Goal: Task Accomplishment & Management: Complete application form

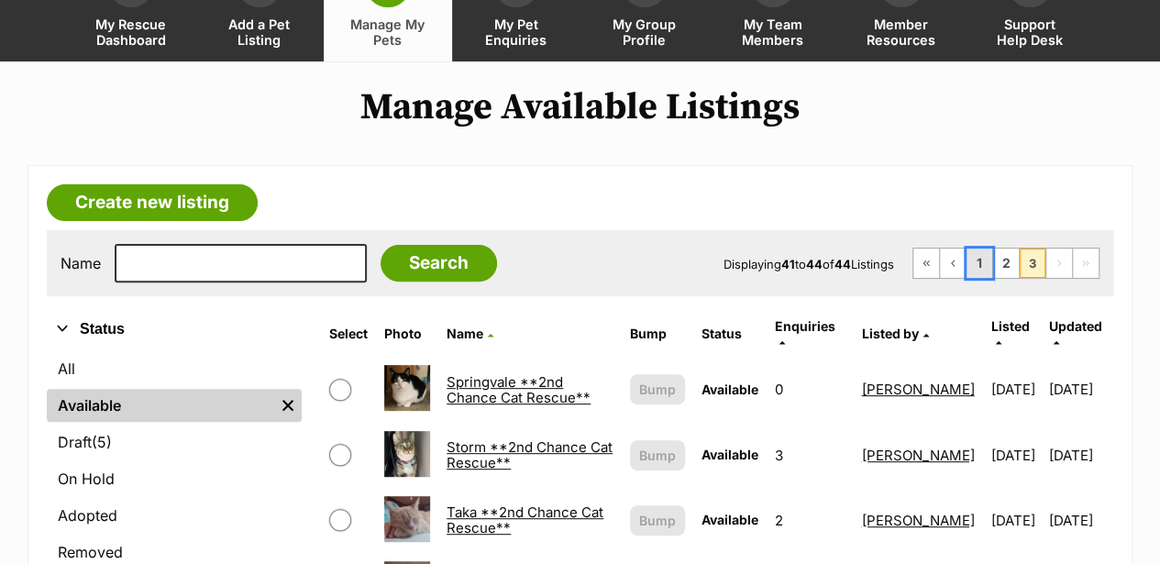
click at [971, 248] on link "1" at bounding box center [979, 262] width 26 height 29
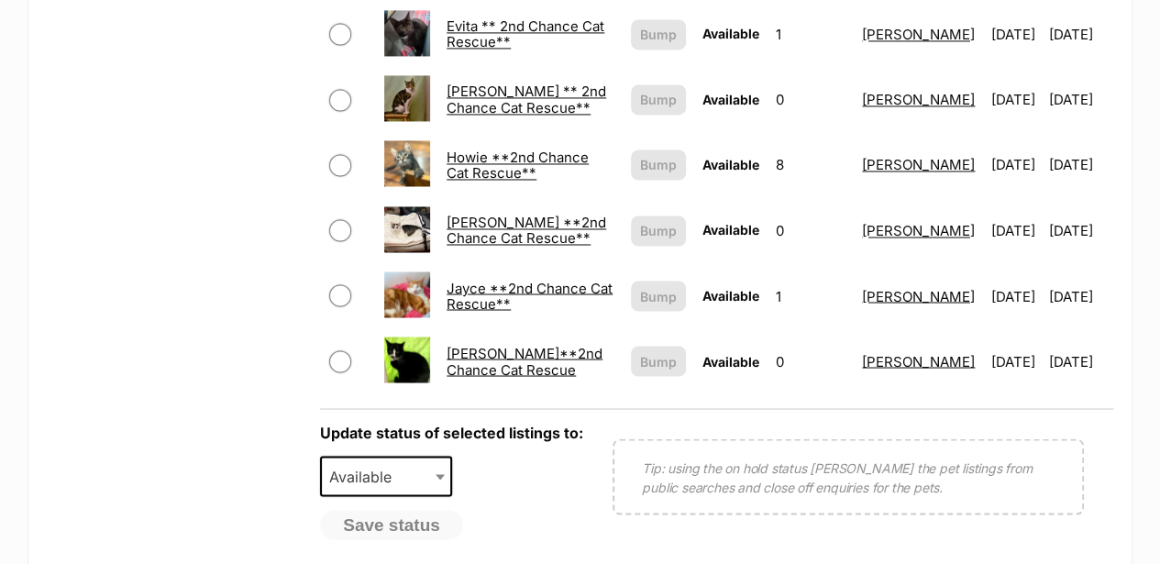
scroll to position [1650, 0]
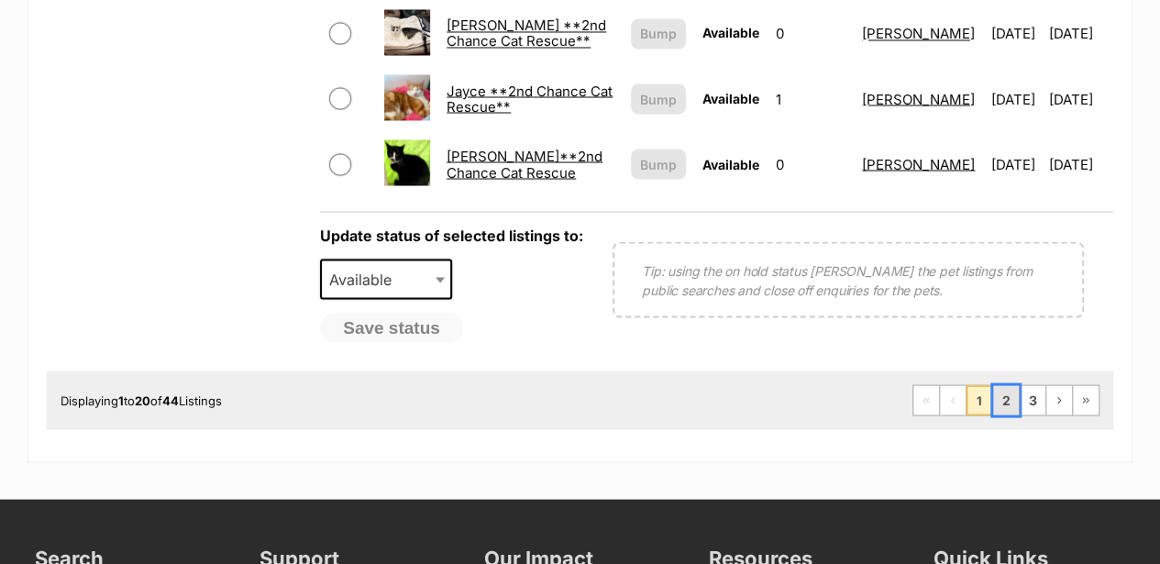
click at [1008, 385] on link "2" at bounding box center [1006, 399] width 26 height 29
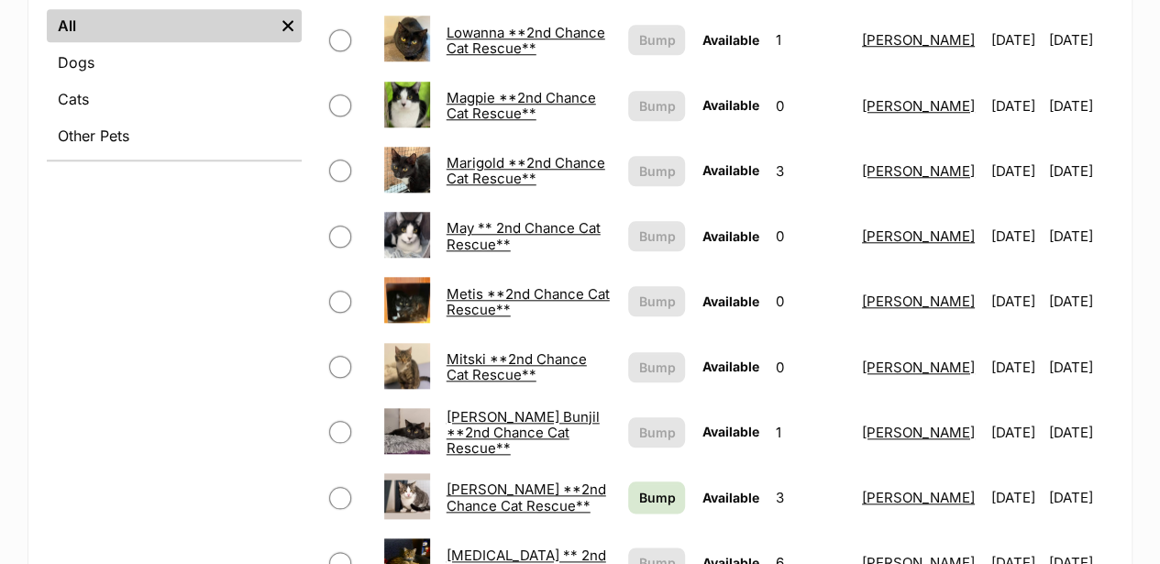
scroll to position [550, 0]
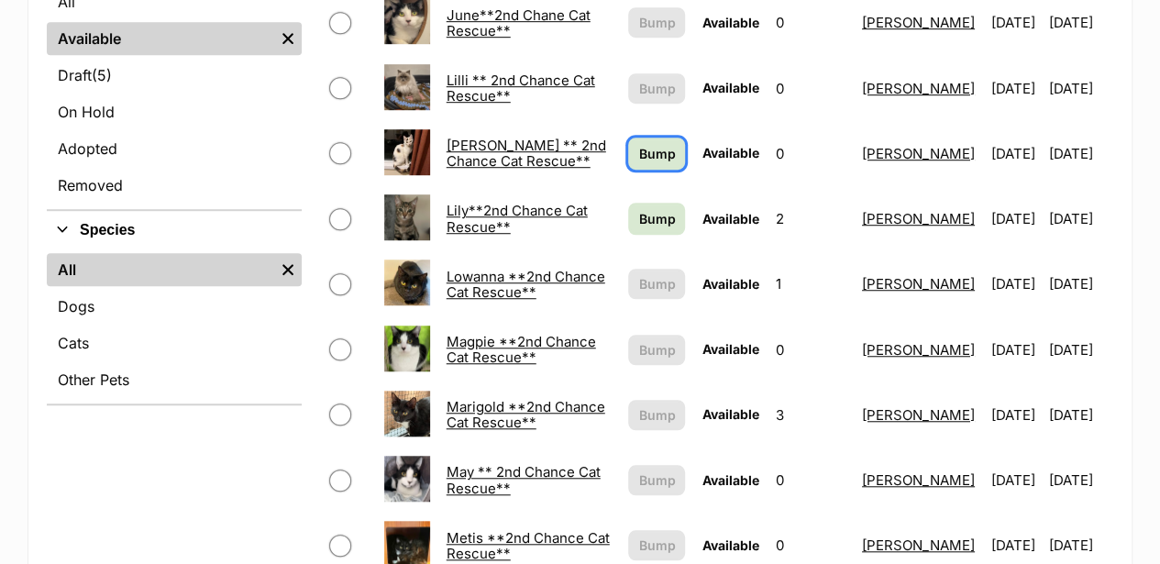
click at [638, 144] on span "Bump" at bounding box center [656, 153] width 37 height 19
click at [638, 209] on span "Bump" at bounding box center [656, 218] width 37 height 19
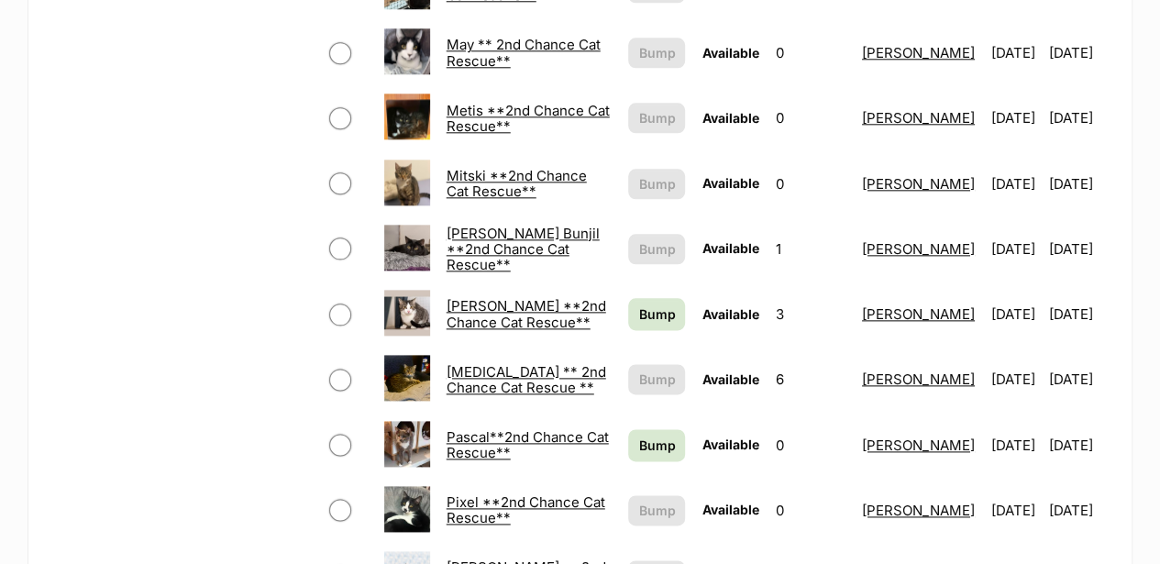
scroll to position [1039, 0]
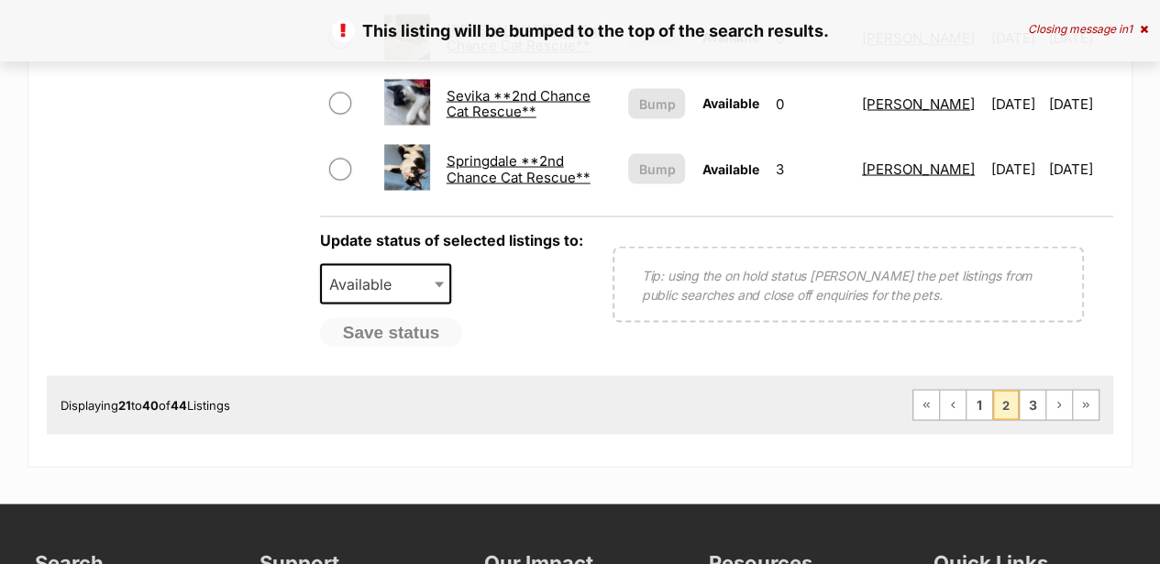
scroll to position [1650, 0]
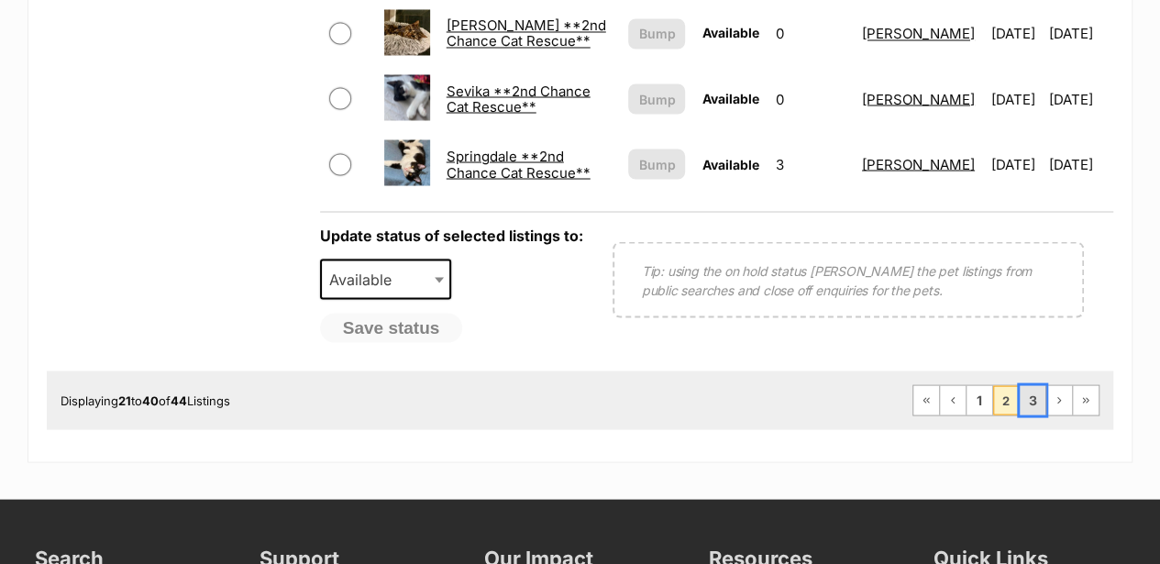
click at [1032, 385] on link "3" at bounding box center [1032, 399] width 26 height 29
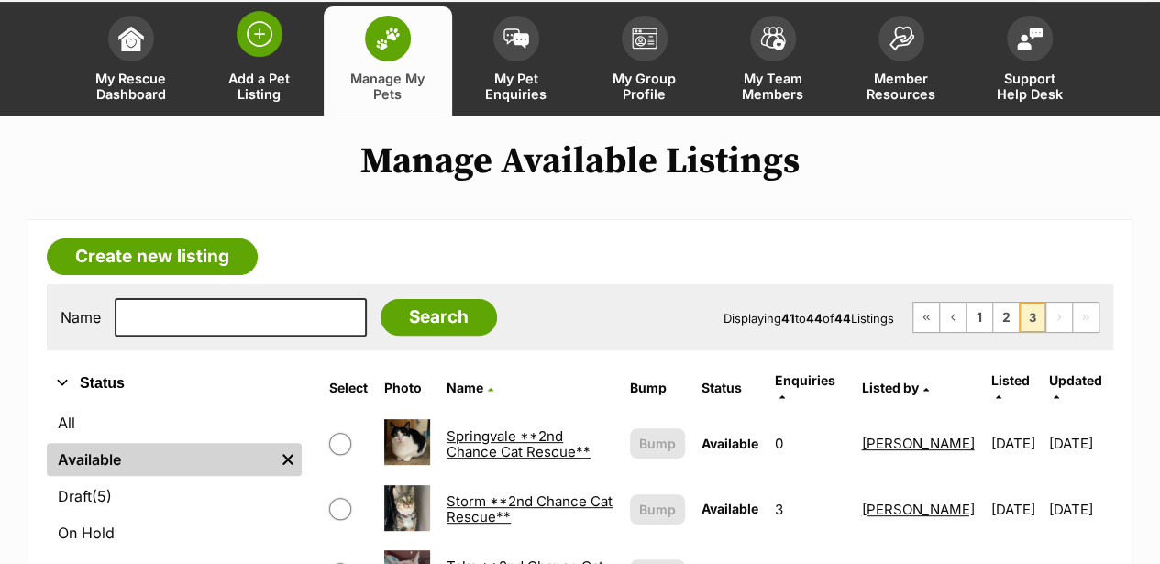
scroll to position [122, 0]
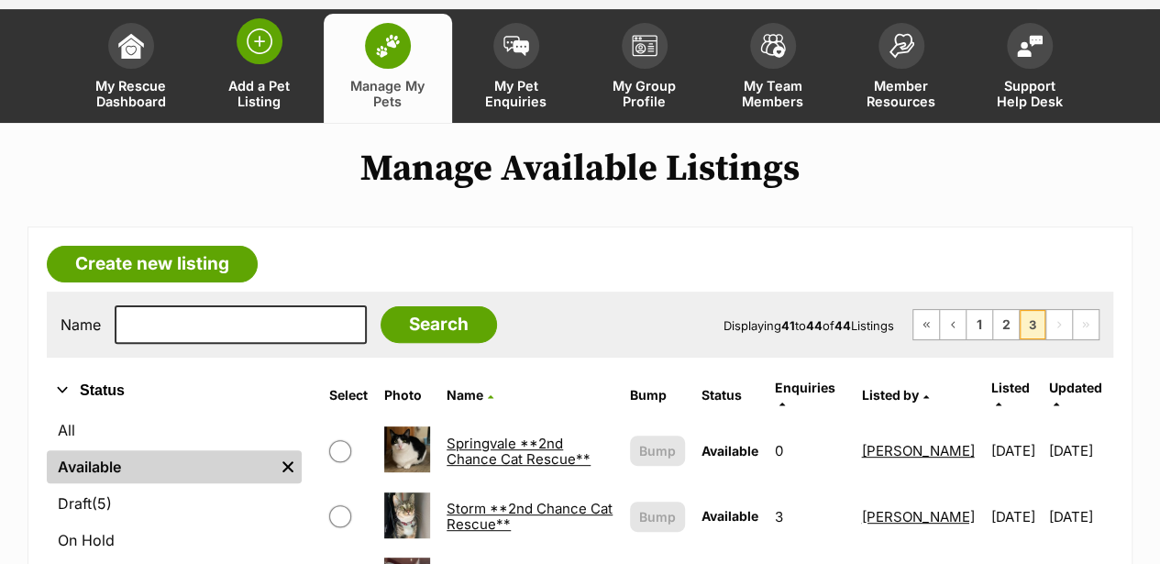
click at [258, 28] on img at bounding box center [260, 41] width 26 height 26
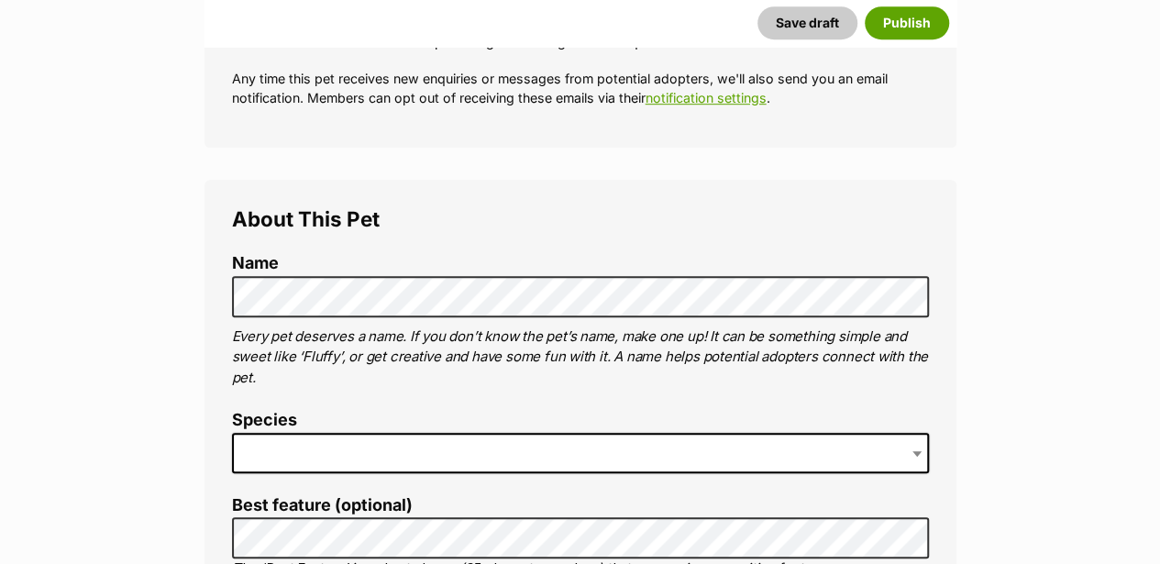
click at [247, 433] on span at bounding box center [580, 453] width 697 height 40
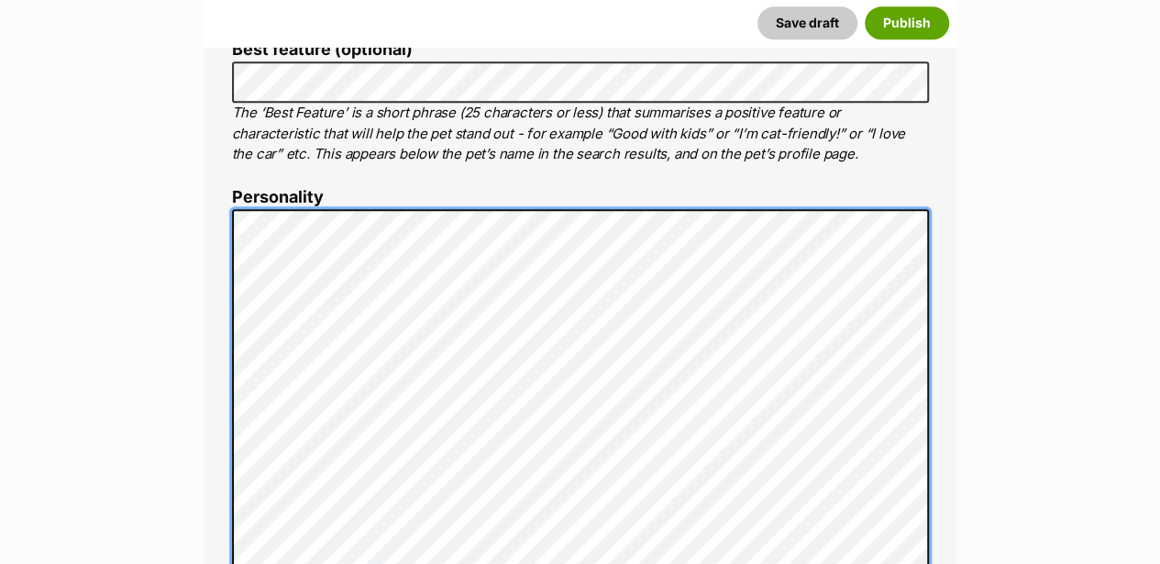
scroll to position [1006, 0]
click at [241, 187] on li "Personality 6914 characters remaining Time to make your pet shine online! Let p…" at bounding box center [580, 441] width 697 height 508
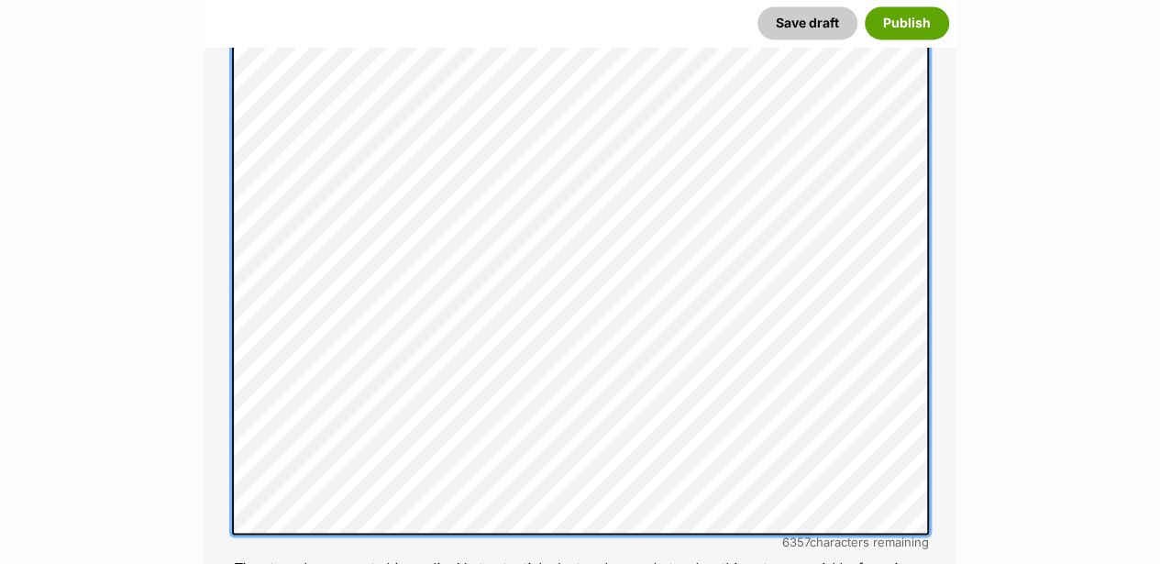
scroll to position [1373, 0]
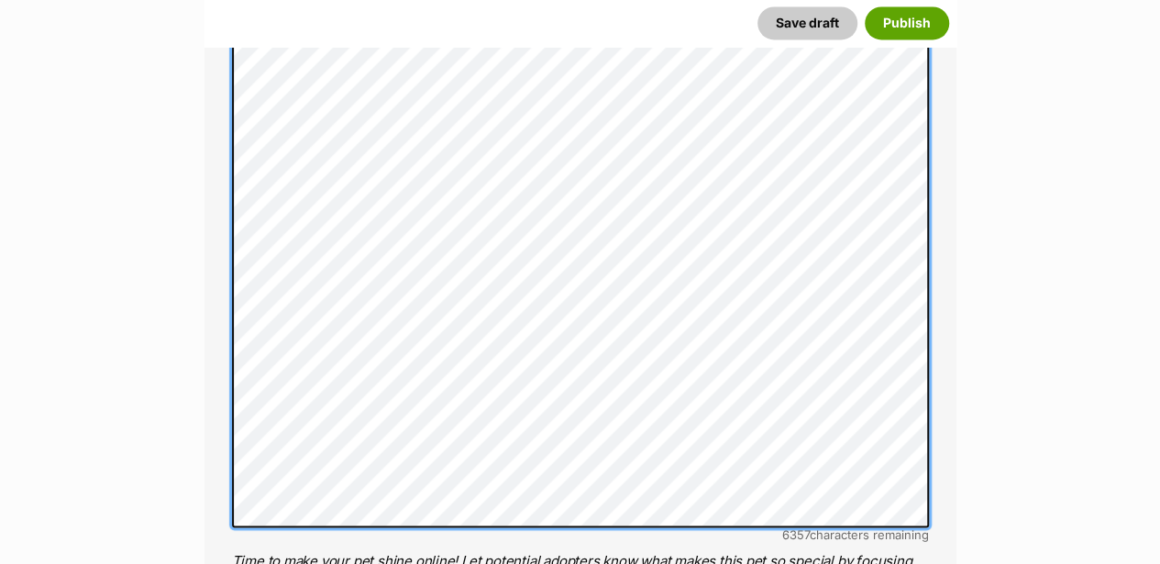
click at [225, 72] on div "About This Pet Name Henlo there, it looks like you might be using the pet name …" at bounding box center [580, 267] width 752 height 1820
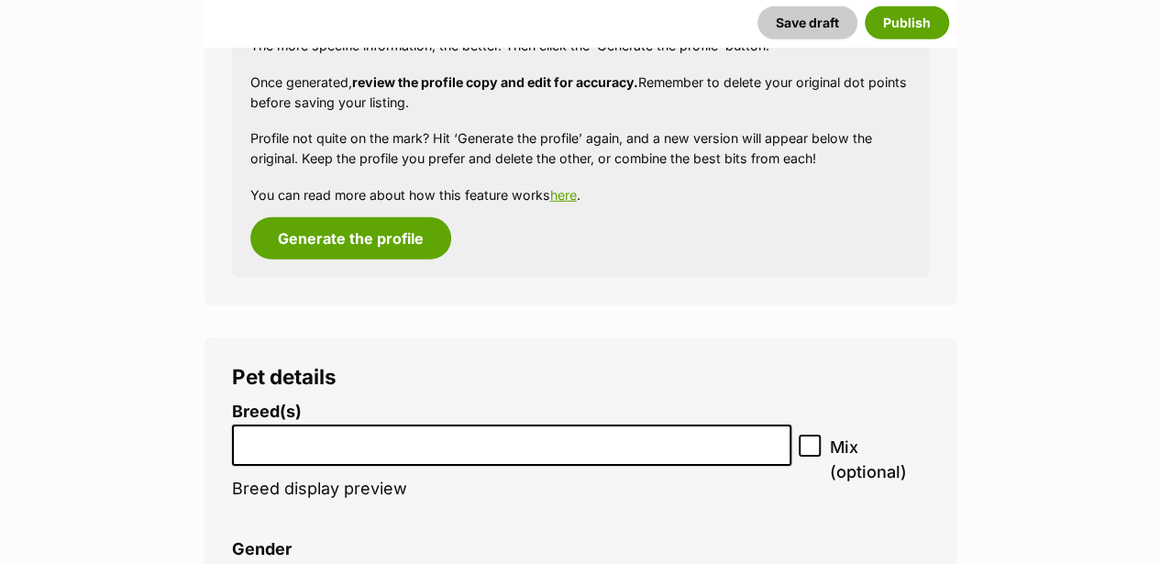
scroll to position [2667, 0]
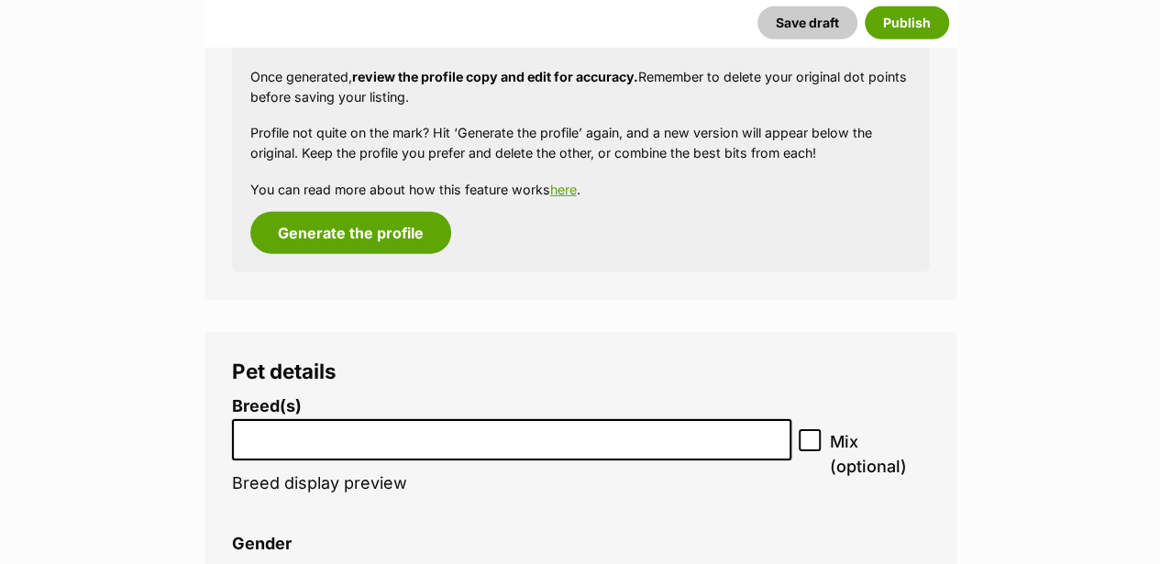
click at [260, 421] on li at bounding box center [511, 440] width 547 height 38
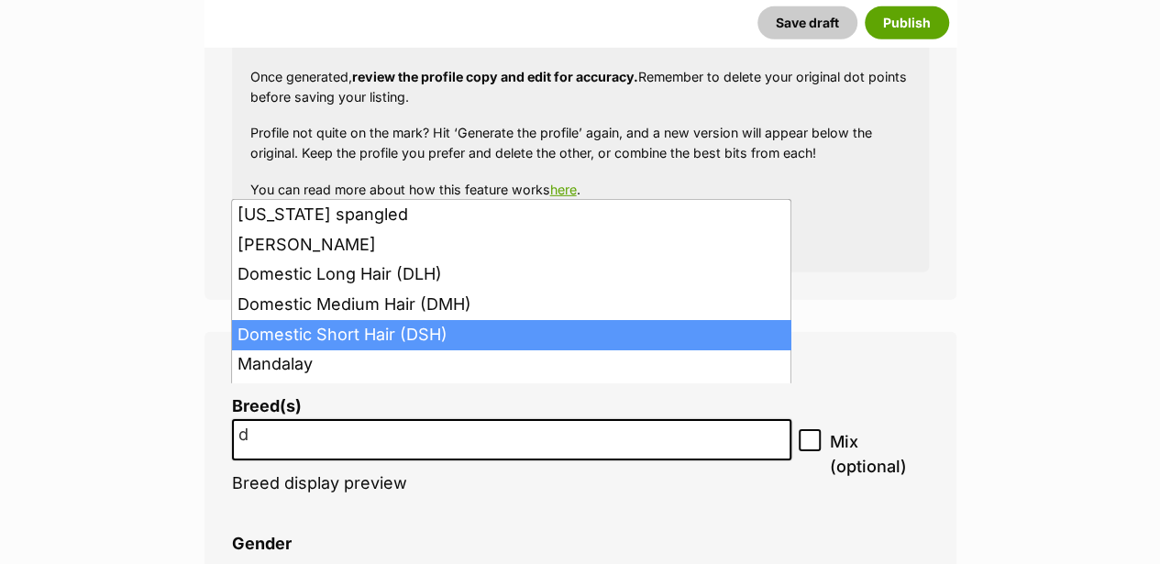
type input "d"
select select "252102"
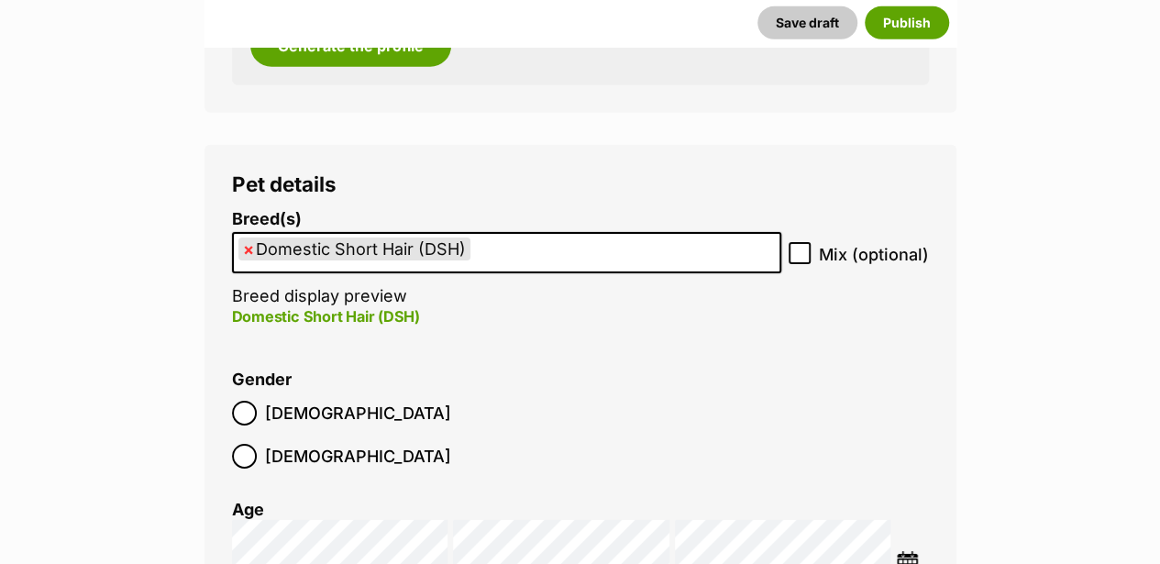
scroll to position [2973, 0]
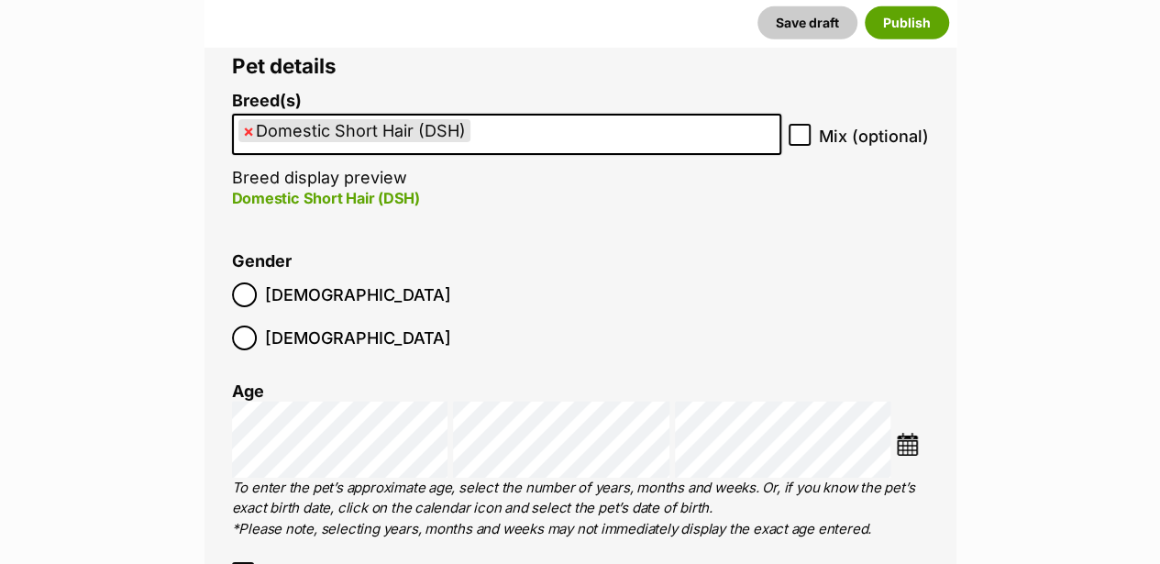
click at [901, 433] on img at bounding box center [907, 444] width 23 height 23
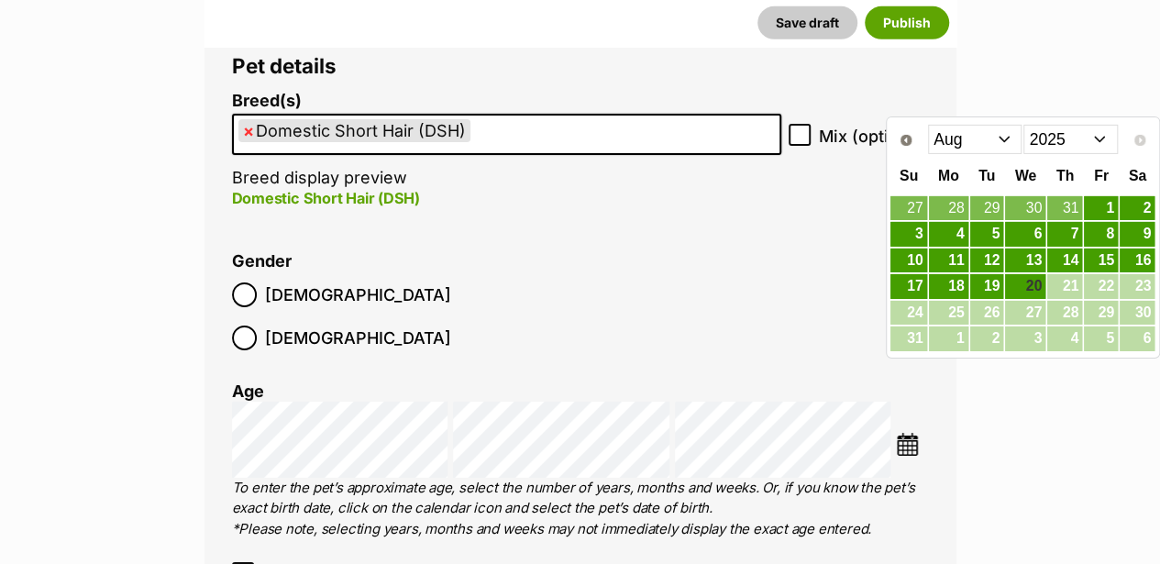
click at [1096, 137] on select "2015 2016 2017 2018 2019 2020 2021 2022 2023 2024 2025" at bounding box center [1070, 139] width 94 height 29
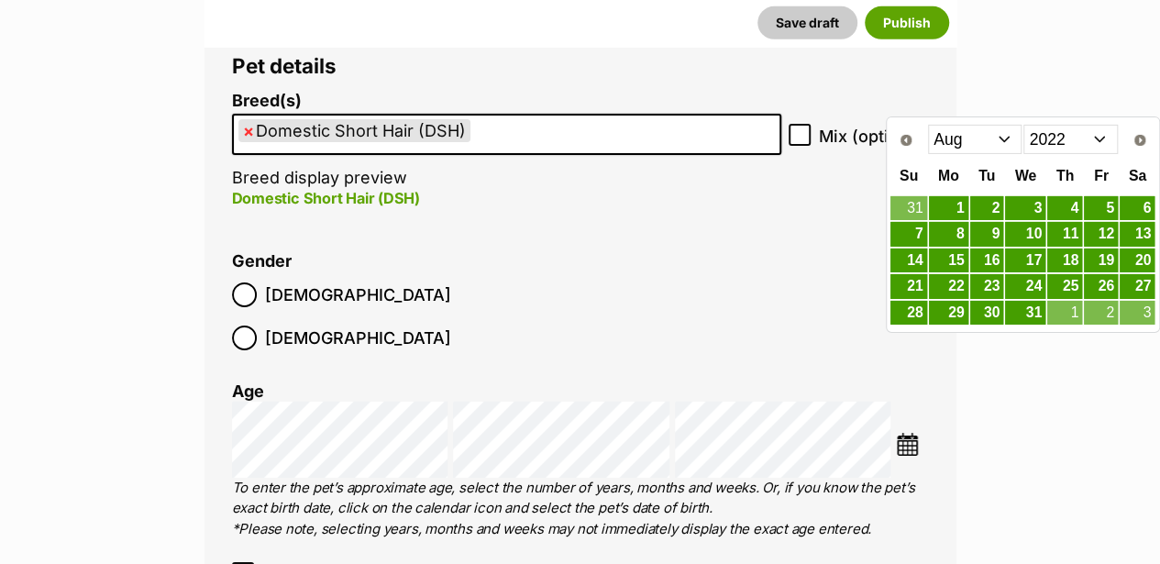
click at [1008, 137] on select "Jan Feb Mar Apr May Jun Jul Aug Sep Oct Nov Dec" at bounding box center [975, 139] width 94 height 29
click at [1069, 256] on link "17" at bounding box center [1064, 260] width 35 height 23
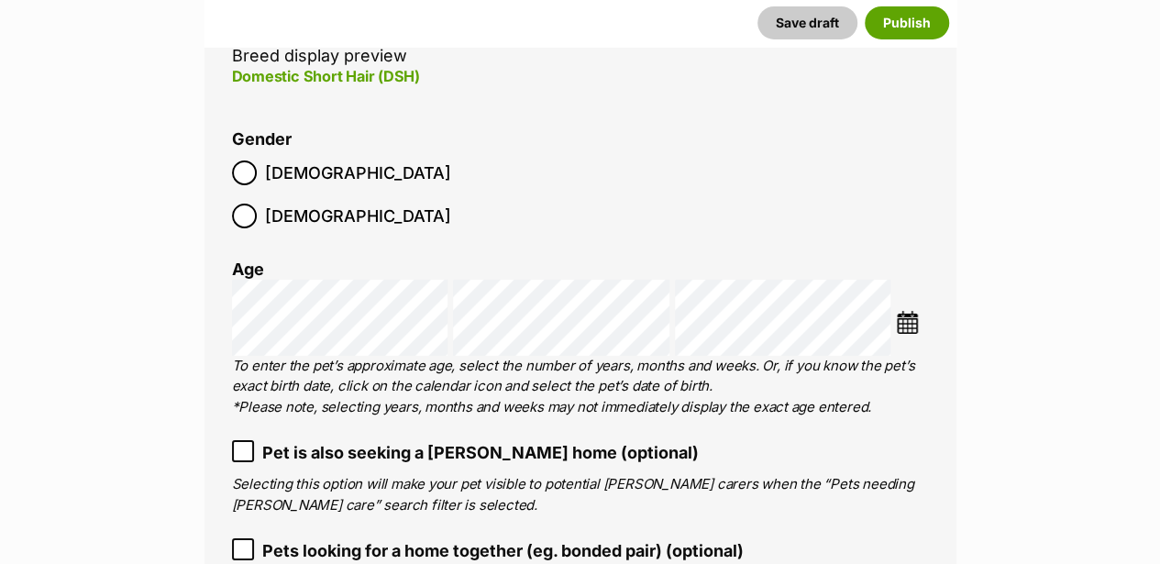
scroll to position [3217, 0]
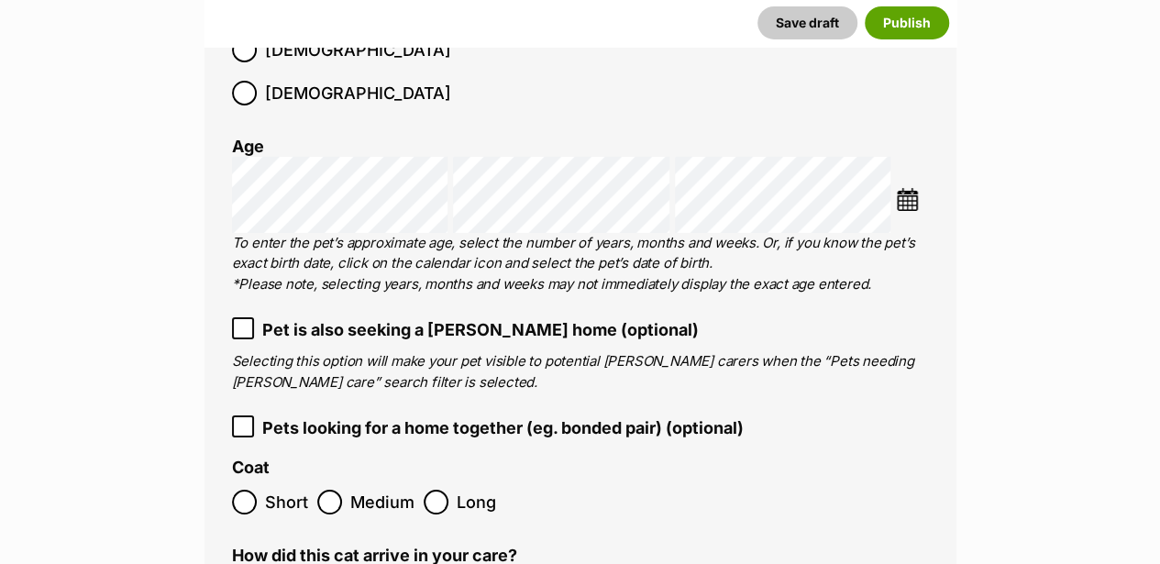
click at [229, 415] on div "Pet details Breed(s) Domestic Short Hair (DSH) Abyssinian American Bobtail Amer…" at bounding box center [580, 293] width 752 height 1022
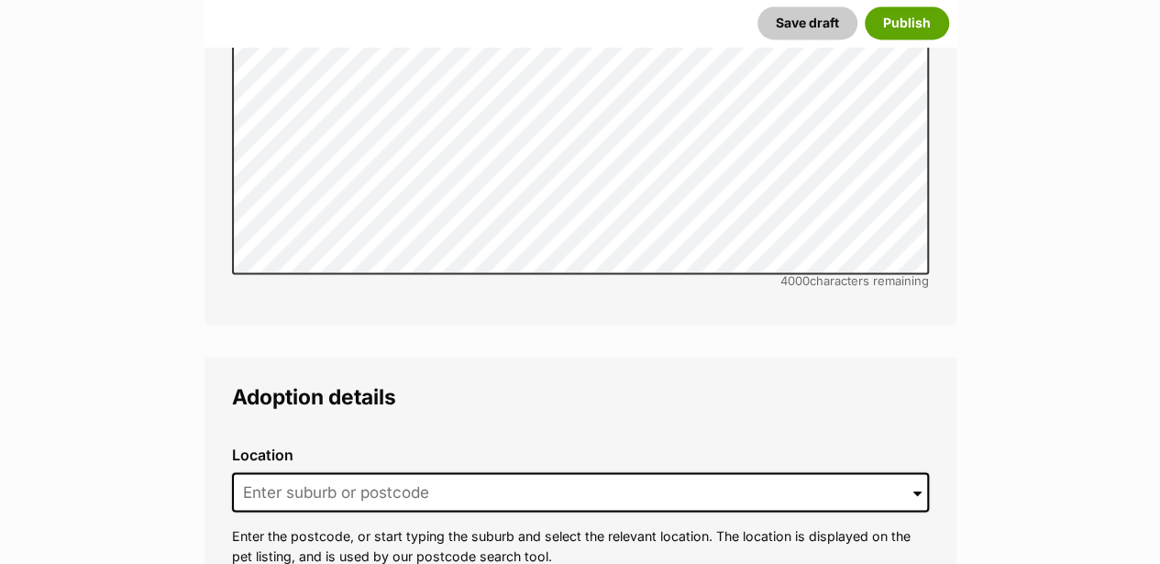
scroll to position [5051, 0]
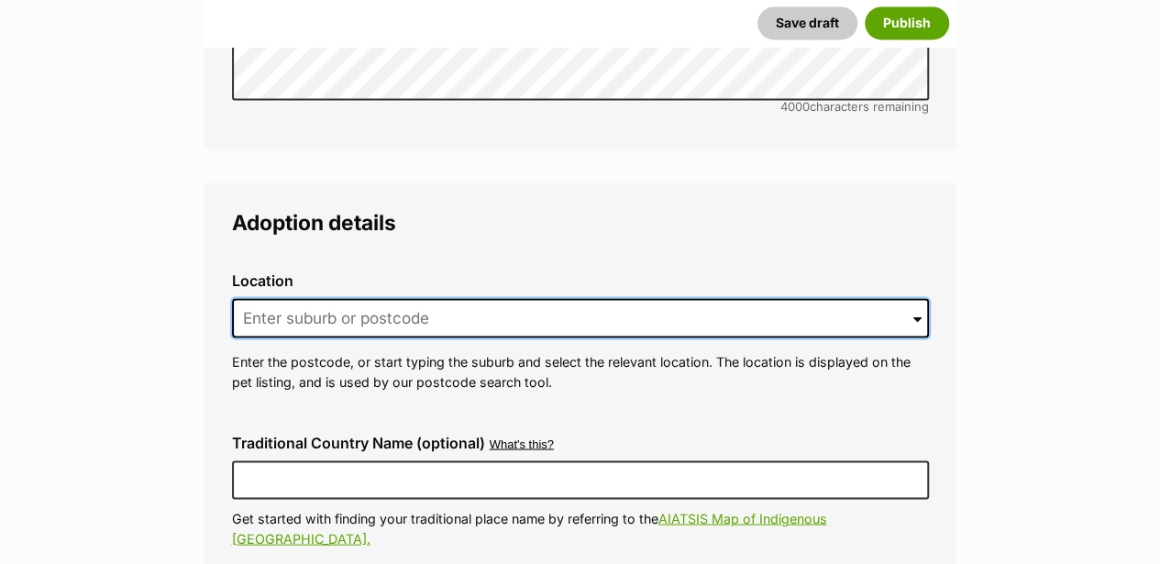
click at [269, 298] on input at bounding box center [580, 318] width 697 height 40
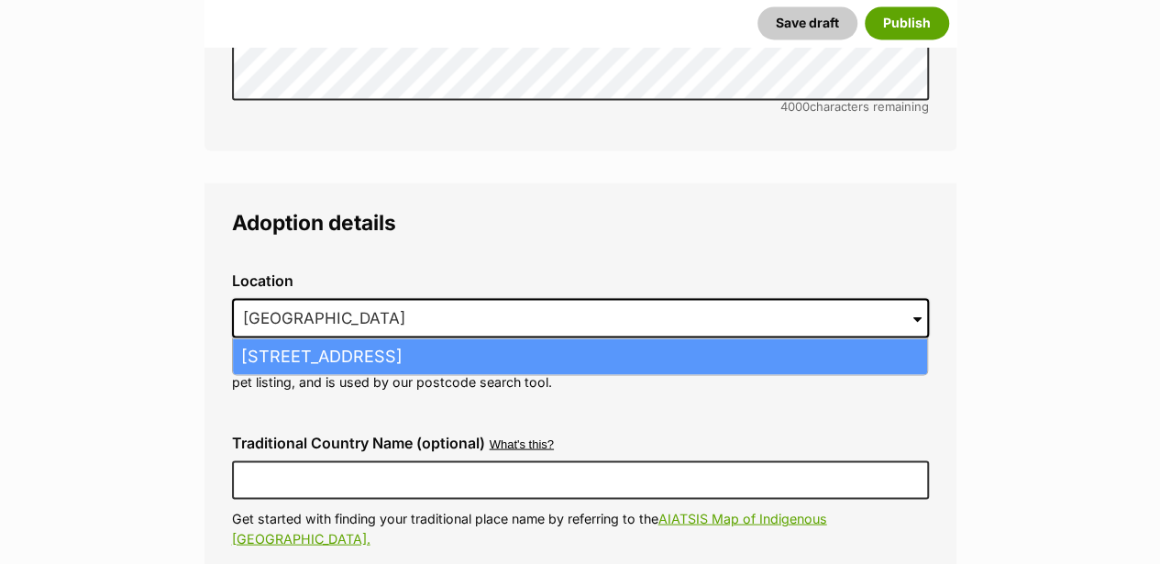
click at [383, 338] on li "Hampton Park, Victoria, 3976" at bounding box center [580, 356] width 694 height 36
type input "Hampton Park, Victoria, 3976"
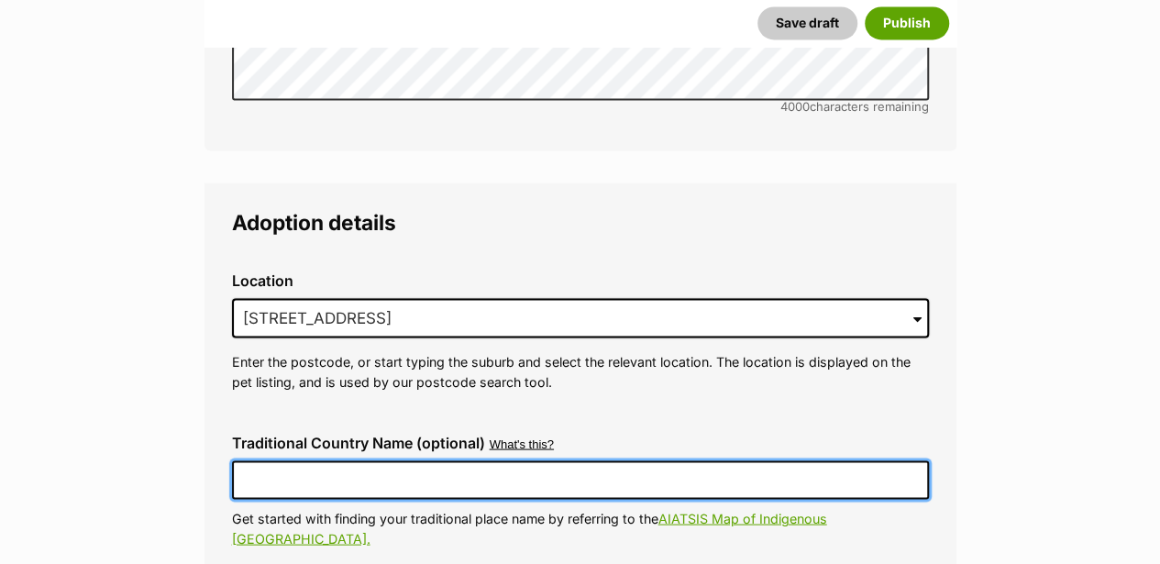
click at [266, 460] on input "Traditional Country Name (optional)" at bounding box center [580, 479] width 697 height 38
type input "Australia"
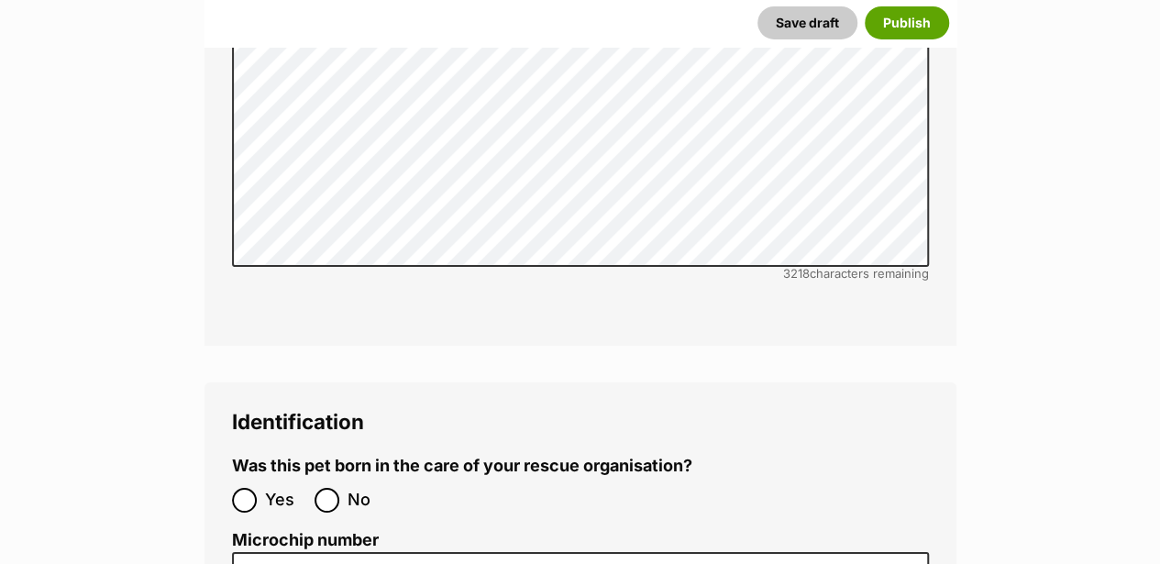
scroll to position [6701, 0]
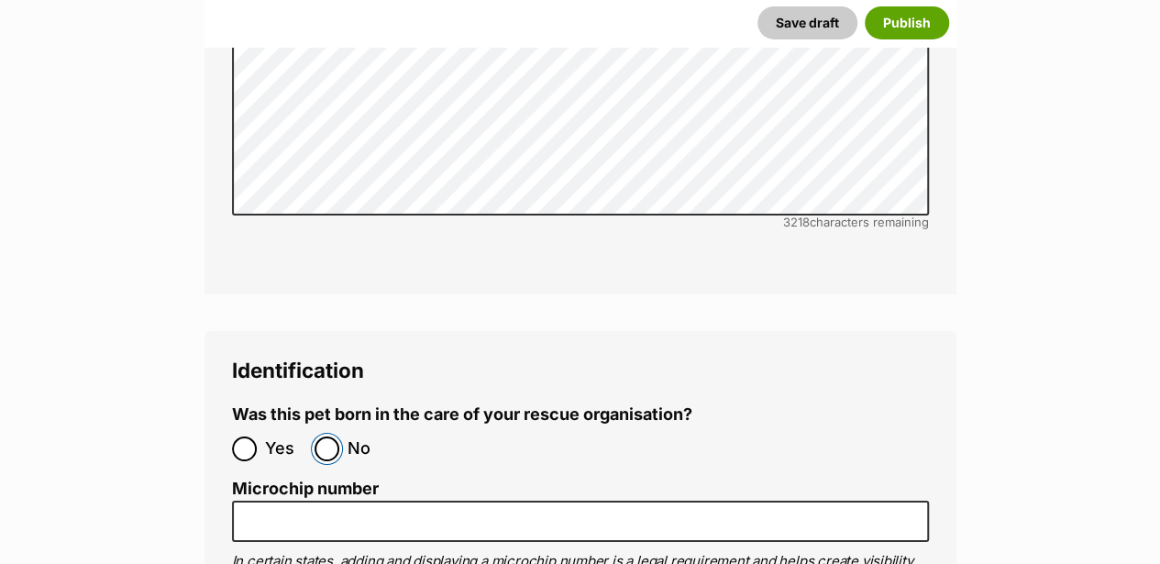
click at [324, 436] on input "No" at bounding box center [326, 448] width 25 height 25
radio input "true"
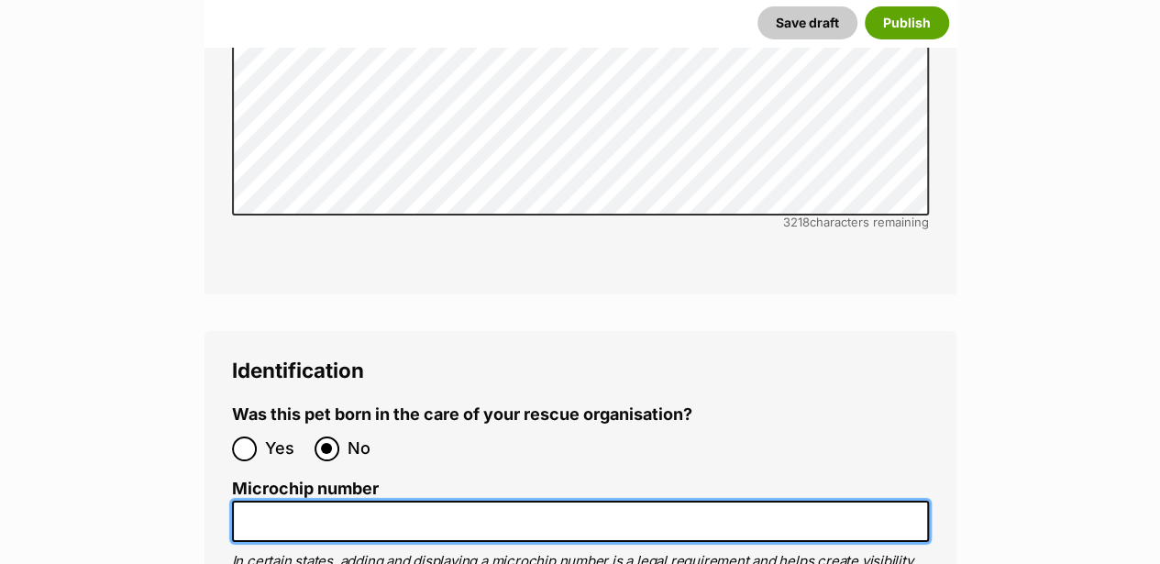
click at [258, 500] on input "Microchip number" at bounding box center [580, 520] width 697 height 41
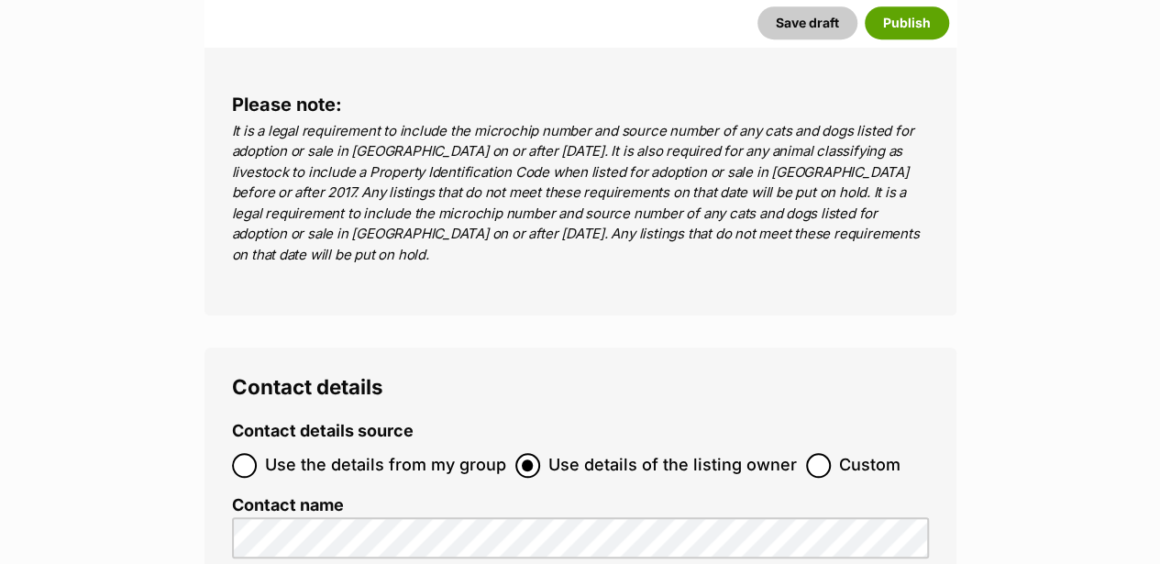
scroll to position [7617, 0]
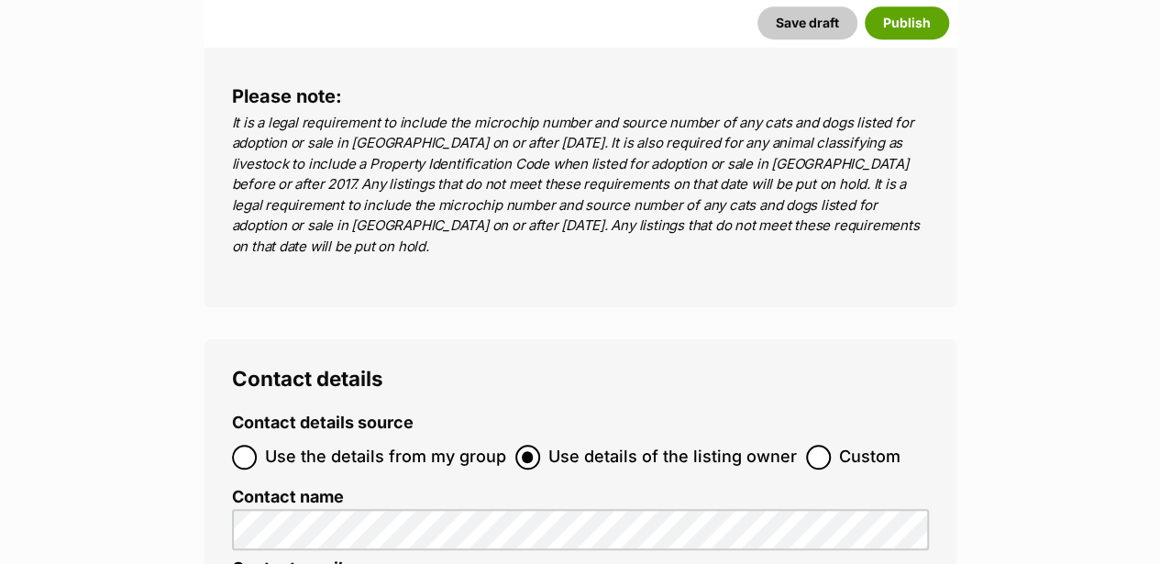
type input "956000014969619"
click at [251, 445] on input "Use the details from my group" at bounding box center [244, 457] width 25 height 25
radio input "true"
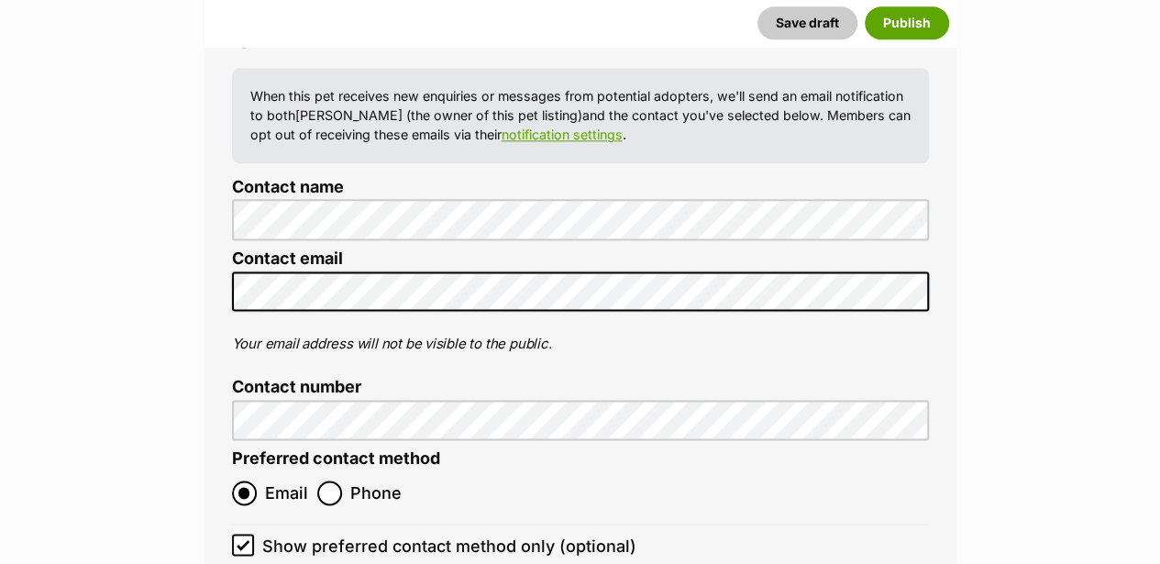
scroll to position [8045, 0]
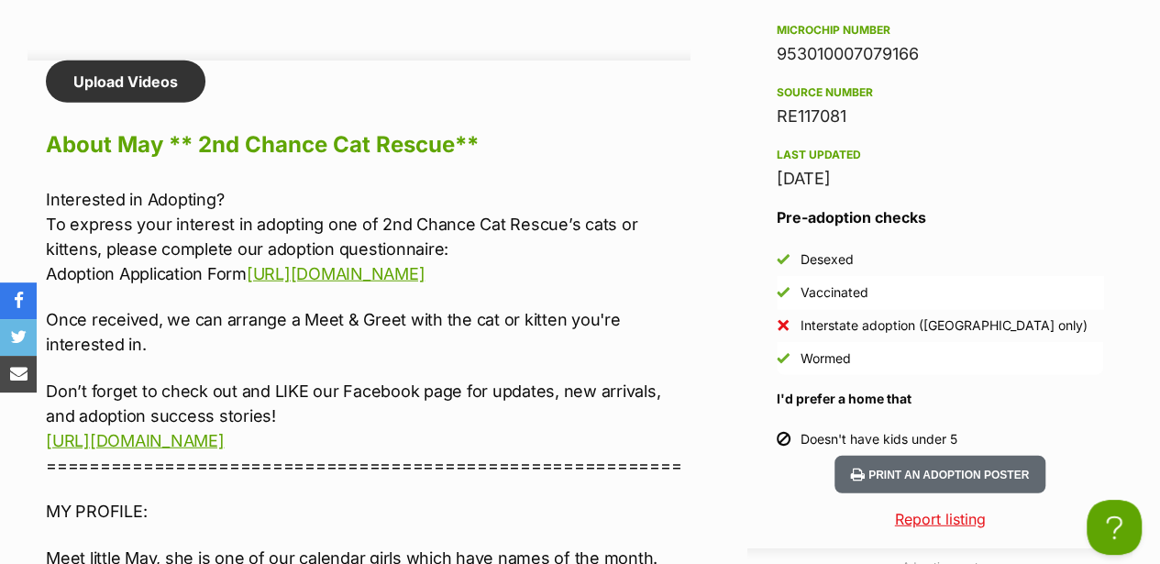
scroll to position [2200, 0]
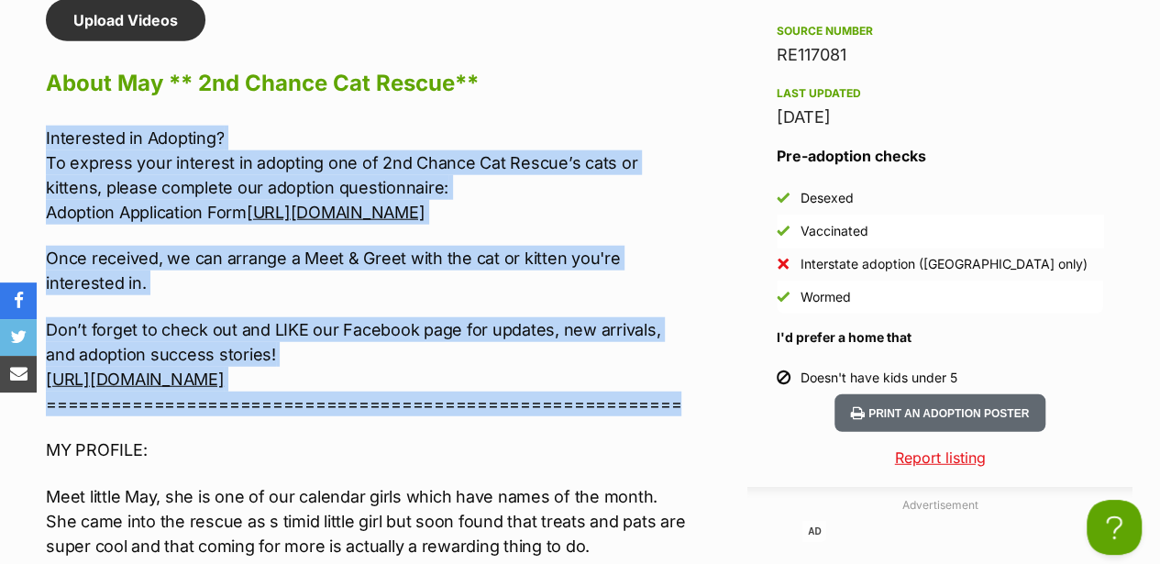
drag, startPoint x: 689, startPoint y: 425, endPoint x: 13, endPoint y: 142, distance: 733.4
copy div "Interested in Adopting? To express your interest in adopting one of 2nd Chance …"
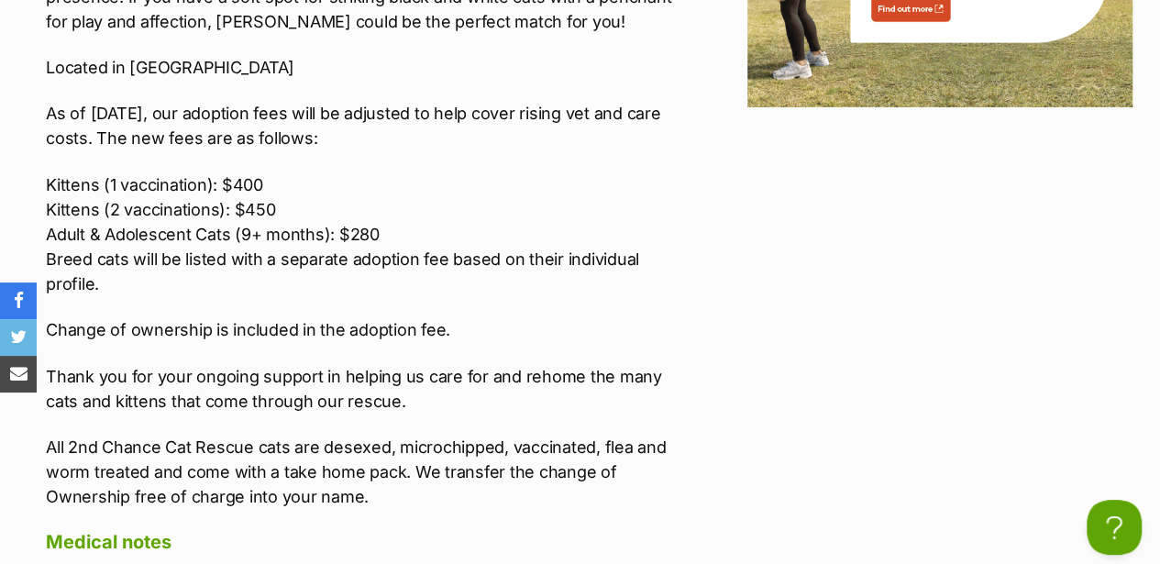
scroll to position [3239, 0]
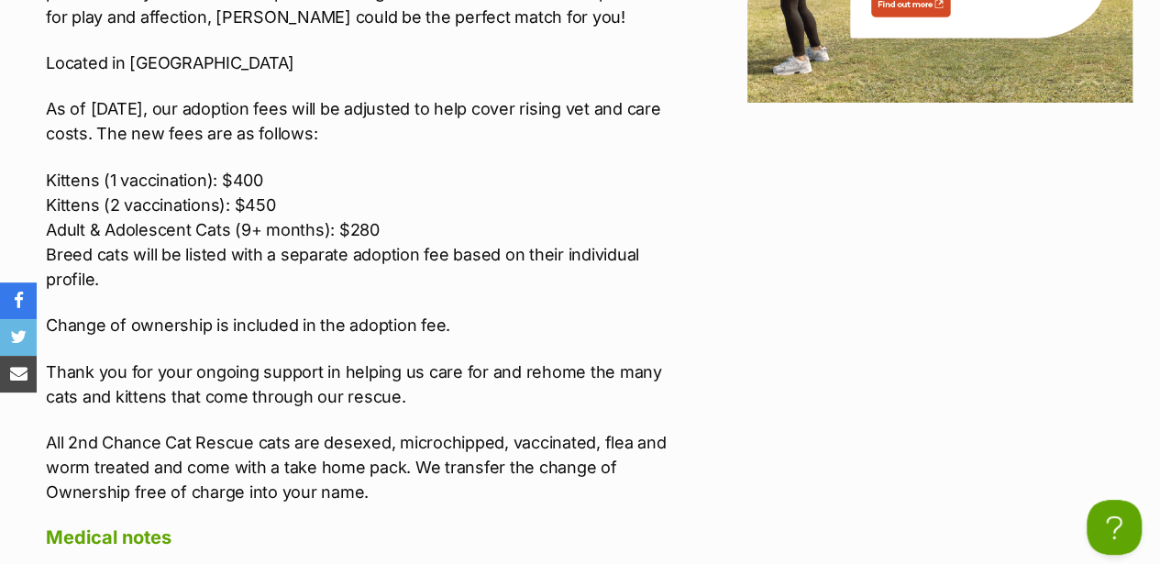
click at [40, 115] on div "Upload Videos About May ** 2nd Chance Cat Rescue** Interested in Adopting? To e…" at bounding box center [358, 69] width 663 height 2216
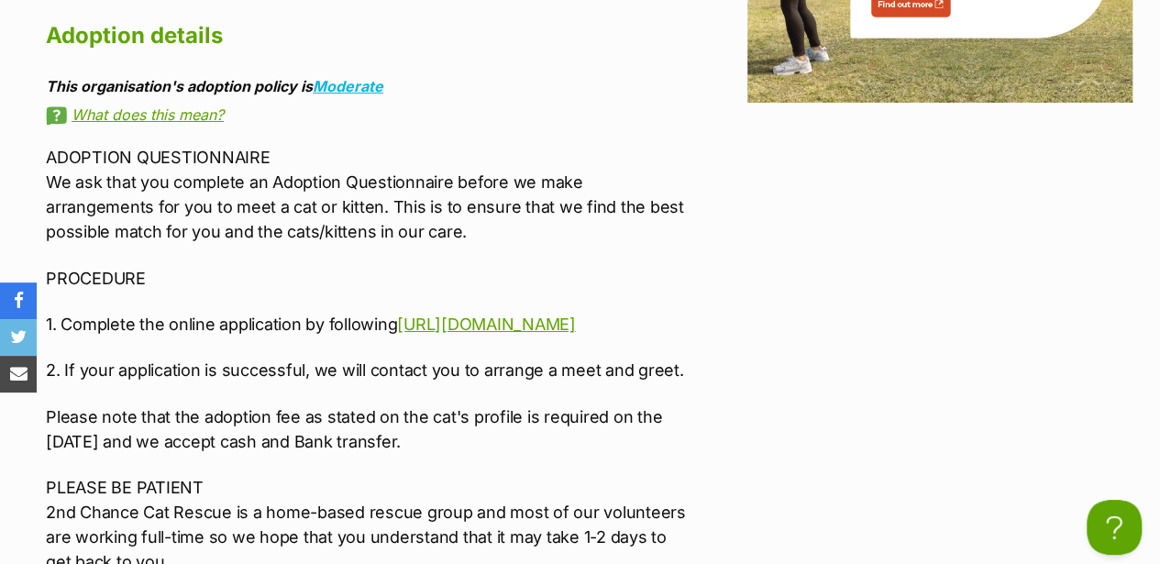
scroll to position [2636, 0]
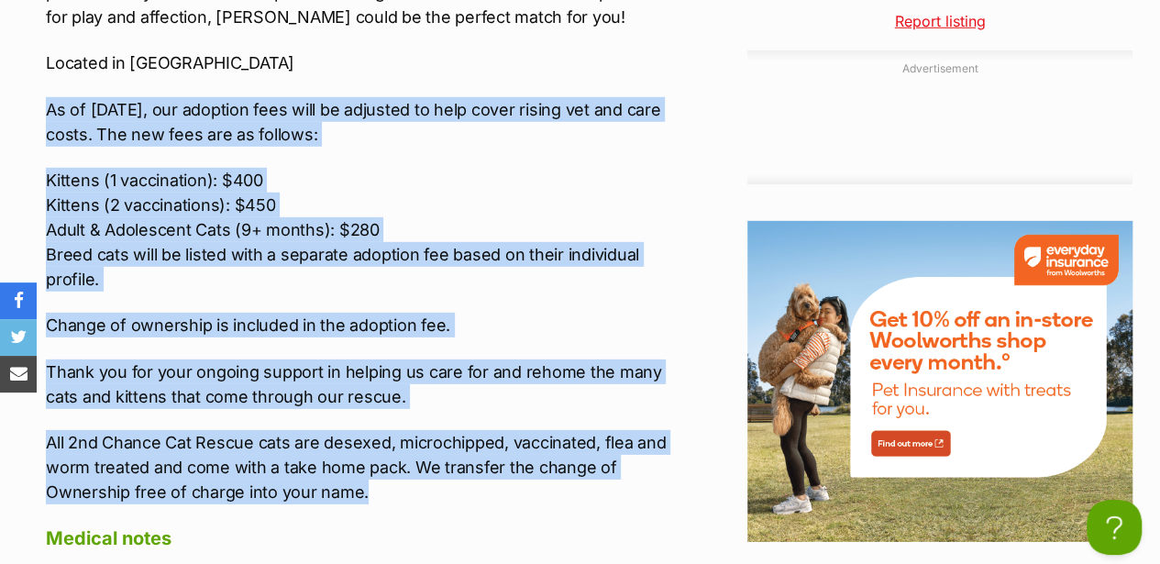
drag, startPoint x: 41, startPoint y: 114, endPoint x: 373, endPoint y: 492, distance: 503.4
click at [373, 492] on div "Upload Videos About May ** 2nd Chance Cat Rescue** Interested in Adopting? To e…" at bounding box center [358, 69] width 663 height 2216
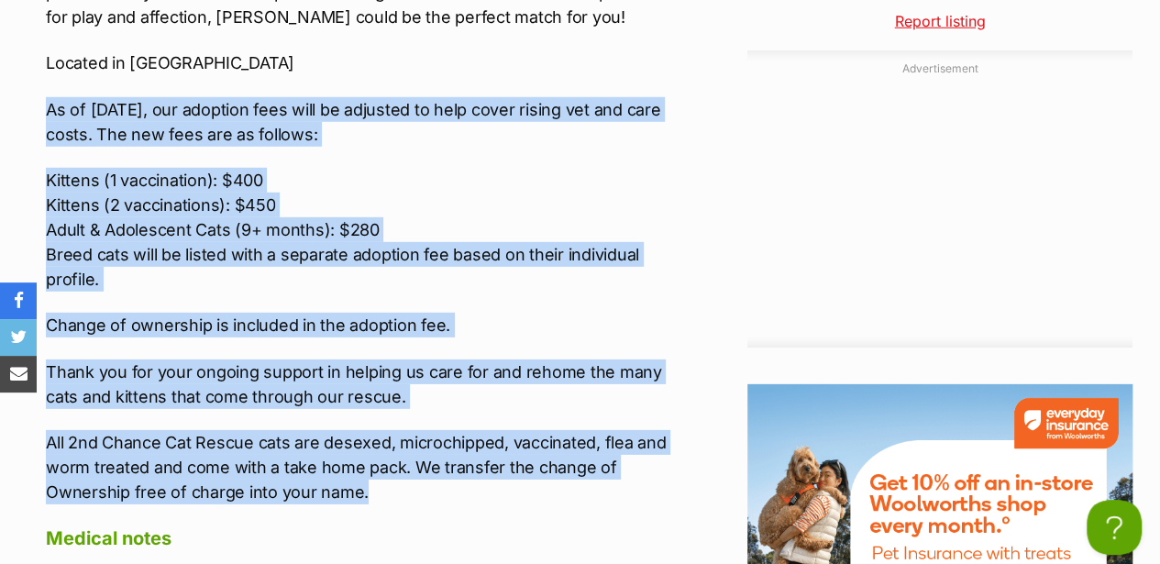
scroll to position [3239, 0]
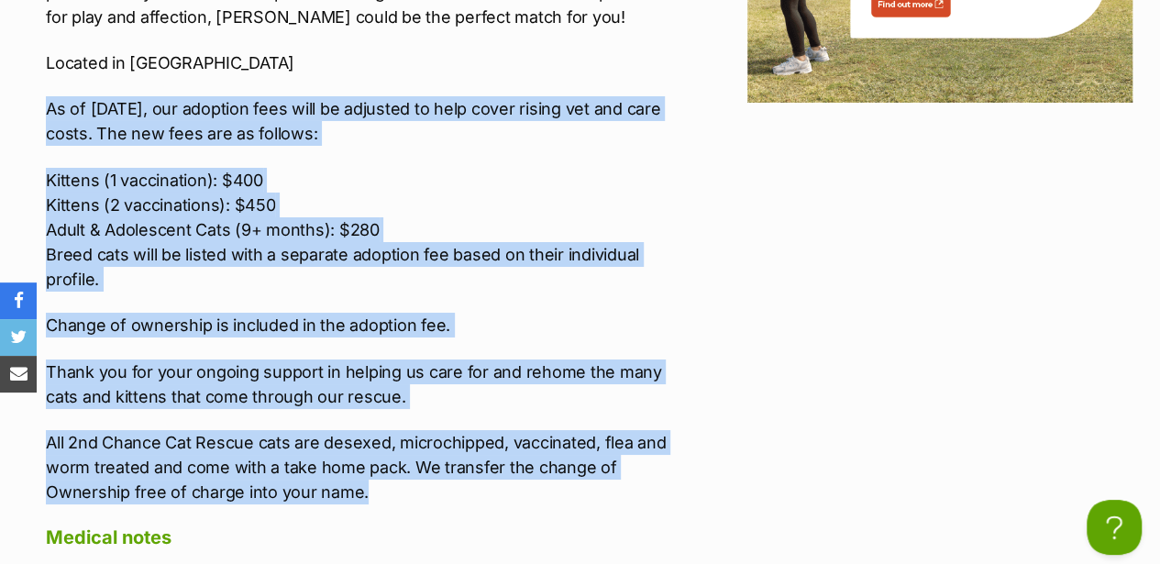
copy div "As of 1st August 2025, our adoption fees will be adjusted to help cover rising …"
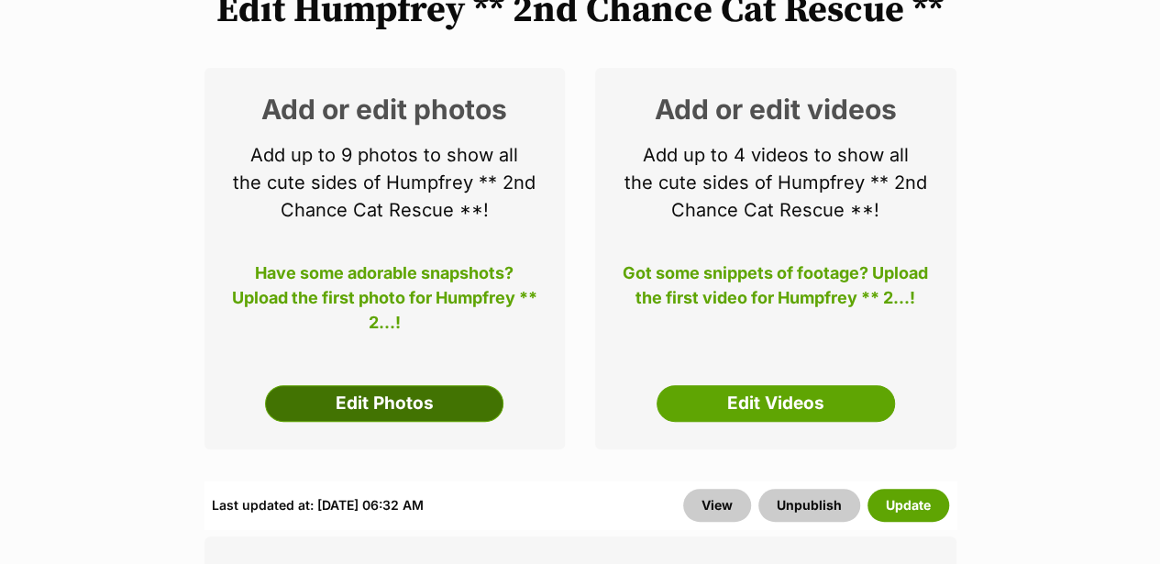
click at [416, 401] on link "Edit Photos" at bounding box center [384, 403] width 238 height 37
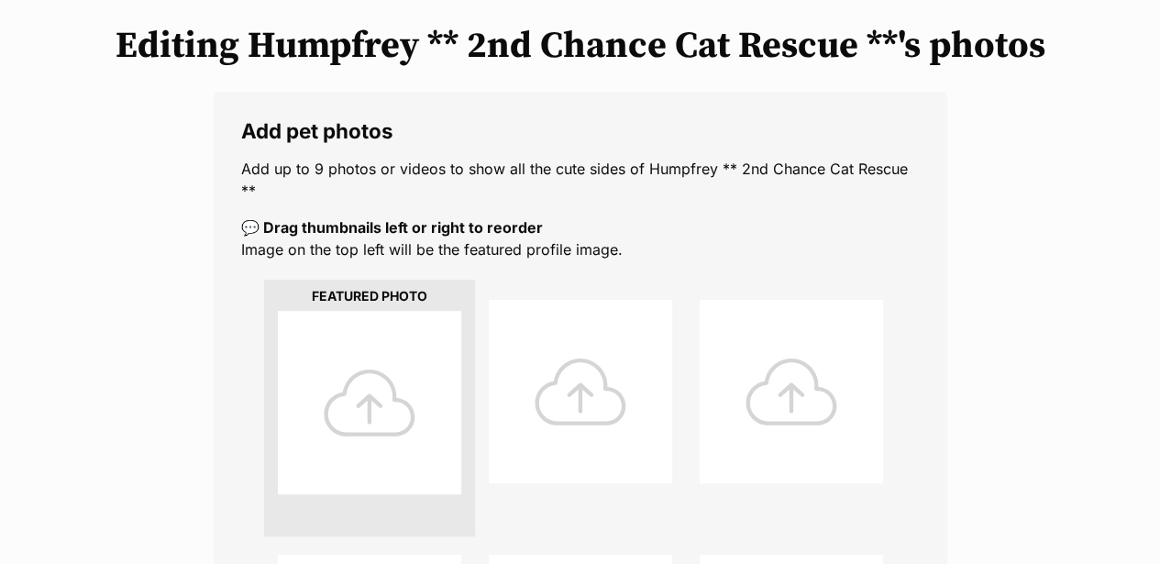
scroll to position [244, 0]
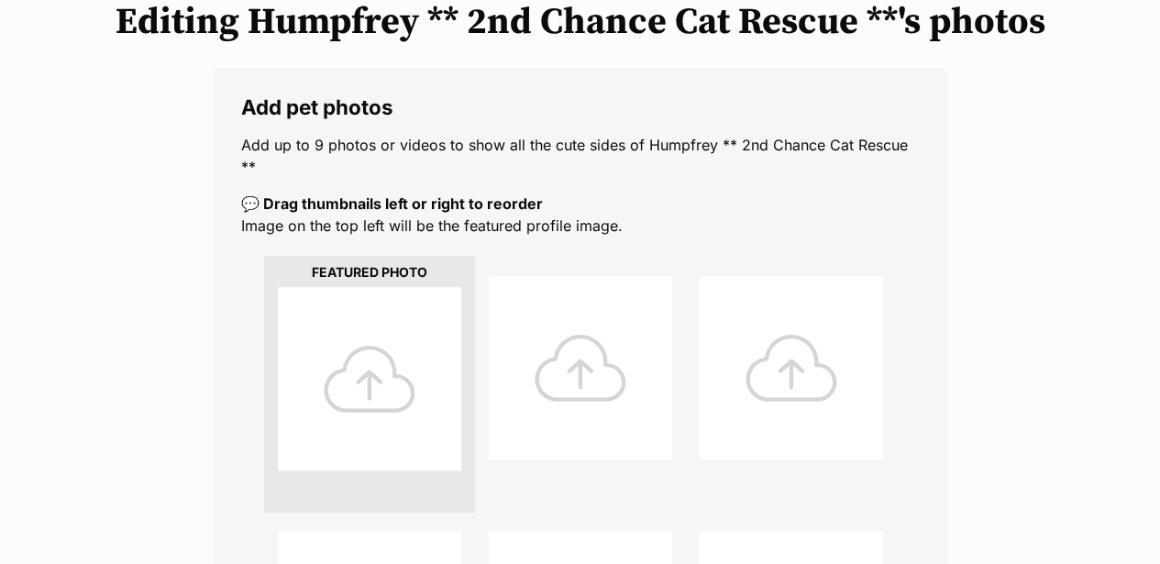
click at [378, 393] on div at bounding box center [369, 378] width 183 height 183
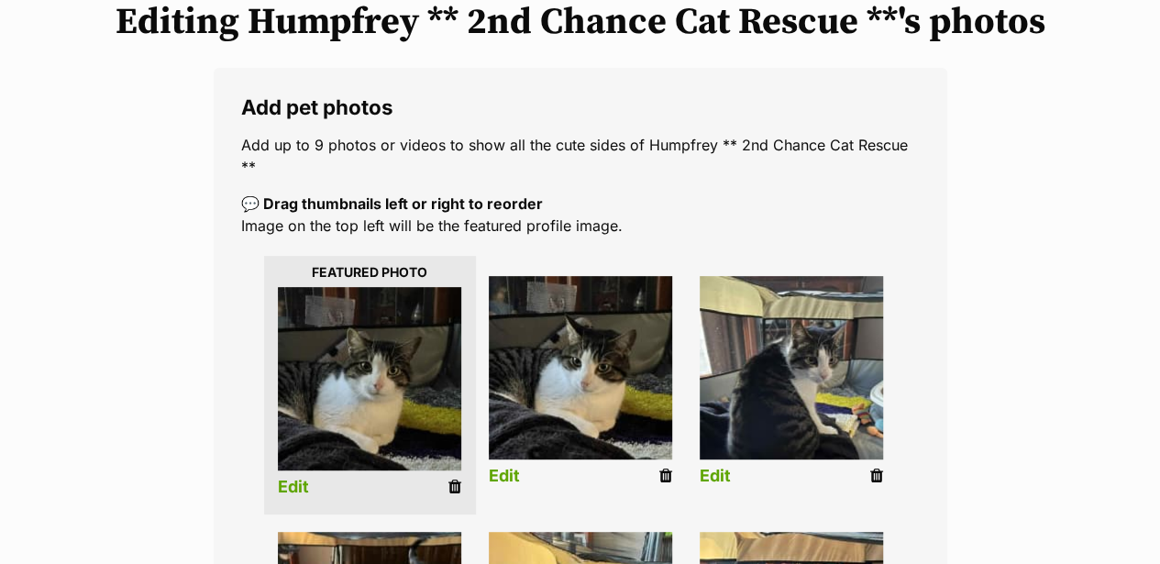
click at [288, 485] on link "Edit" at bounding box center [293, 487] width 31 height 19
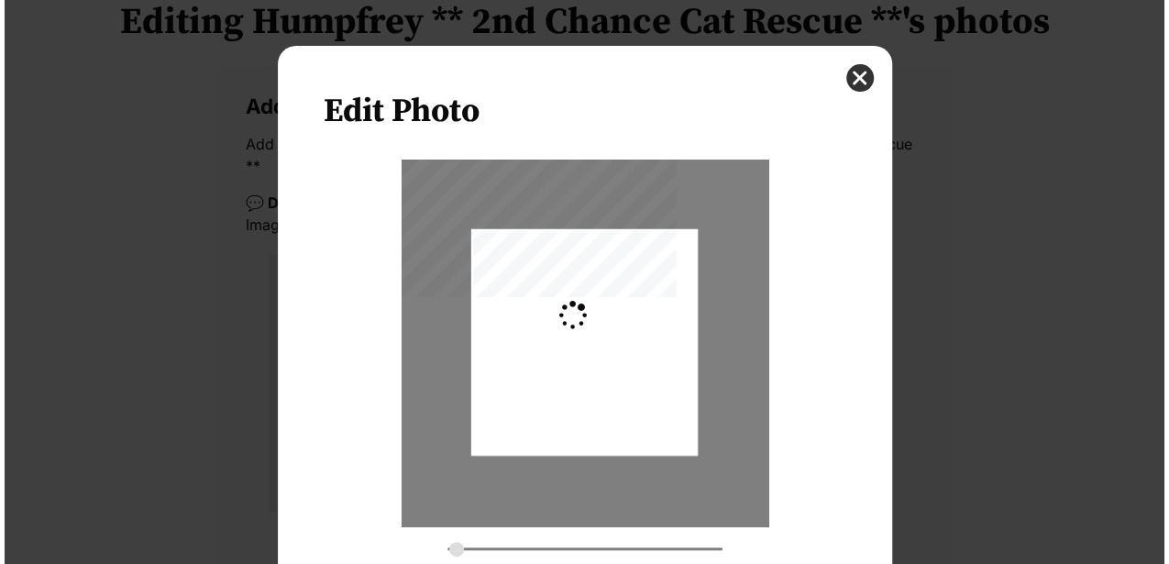
scroll to position [0, 0]
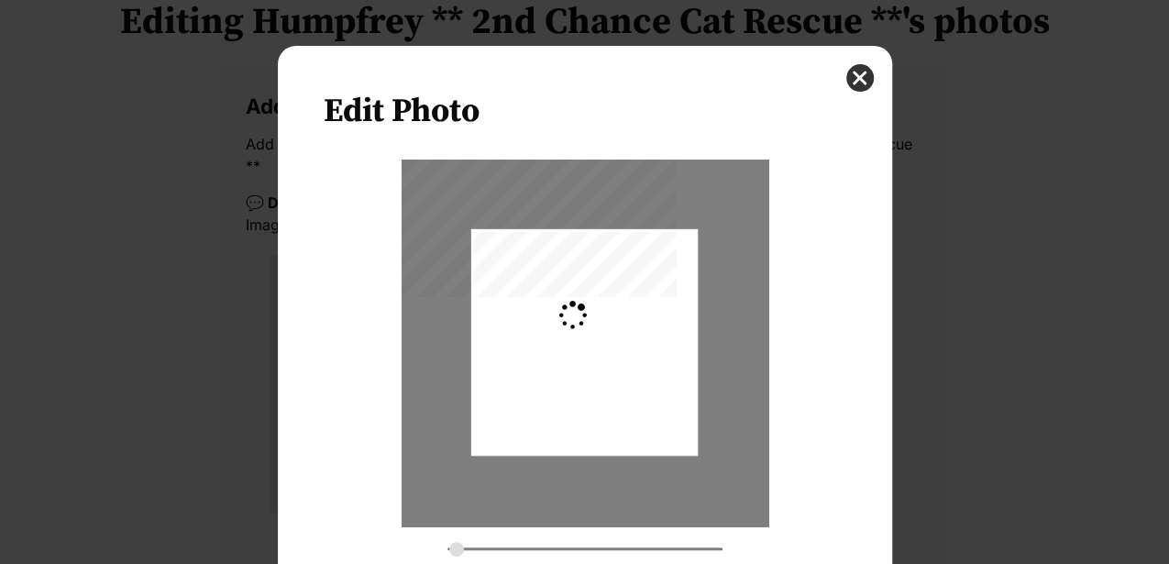
type input "0.3659"
drag, startPoint x: 591, startPoint y: 422, endPoint x: 605, endPoint y: 427, distance: 14.8
click at [605, 427] on div "Dialog Window - Close (Press escape to close)" at bounding box center [598, 342] width 302 height 226
drag, startPoint x: 576, startPoint y: 225, endPoint x: 572, endPoint y: 235, distance: 10.7
click at [572, 235] on div "Dialog Window - Close (Press escape to close)" at bounding box center [584, 342] width 367 height 367
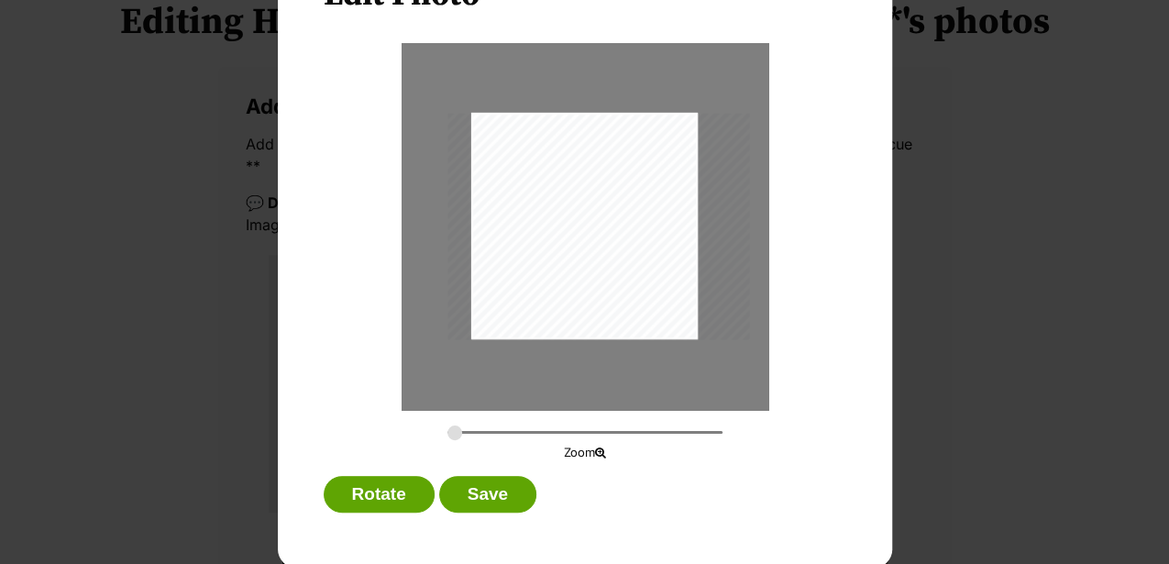
scroll to position [119, 0]
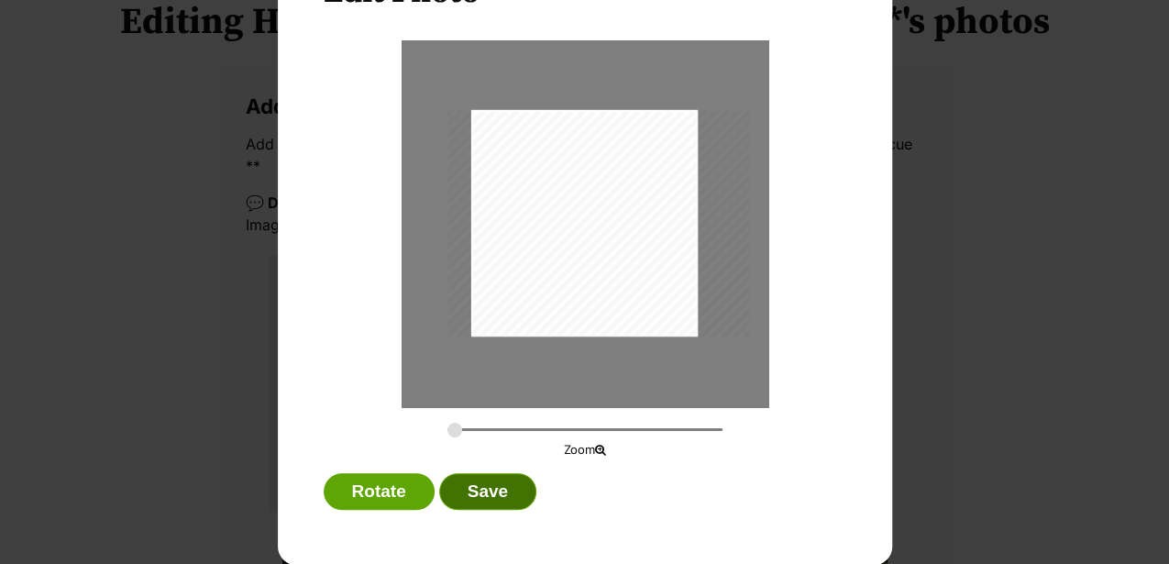
click at [473, 488] on button "Save" at bounding box center [487, 491] width 97 height 37
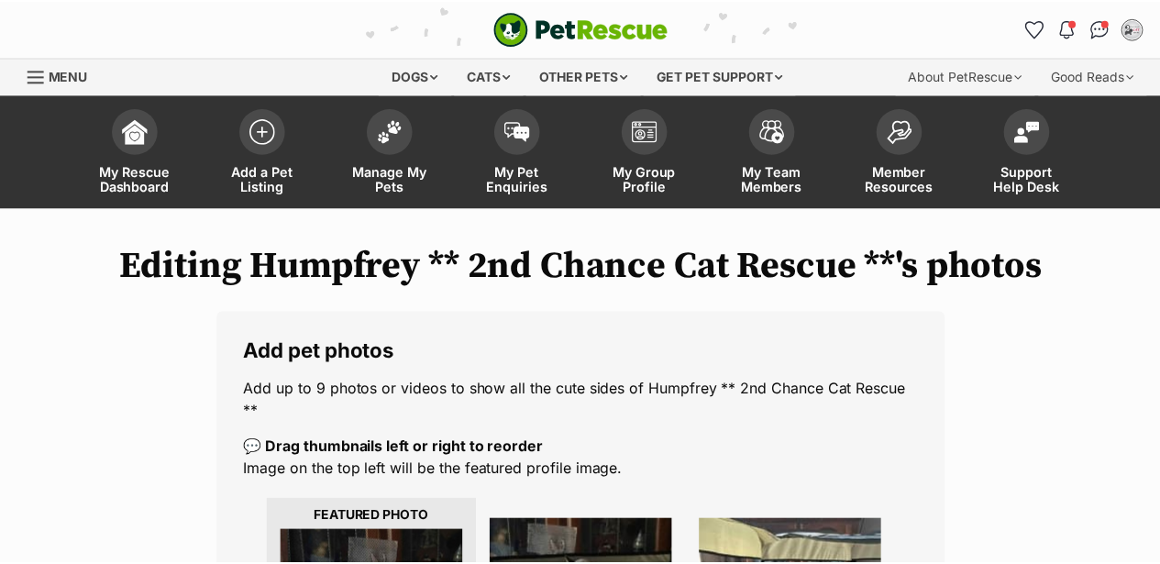
scroll to position [244, 0]
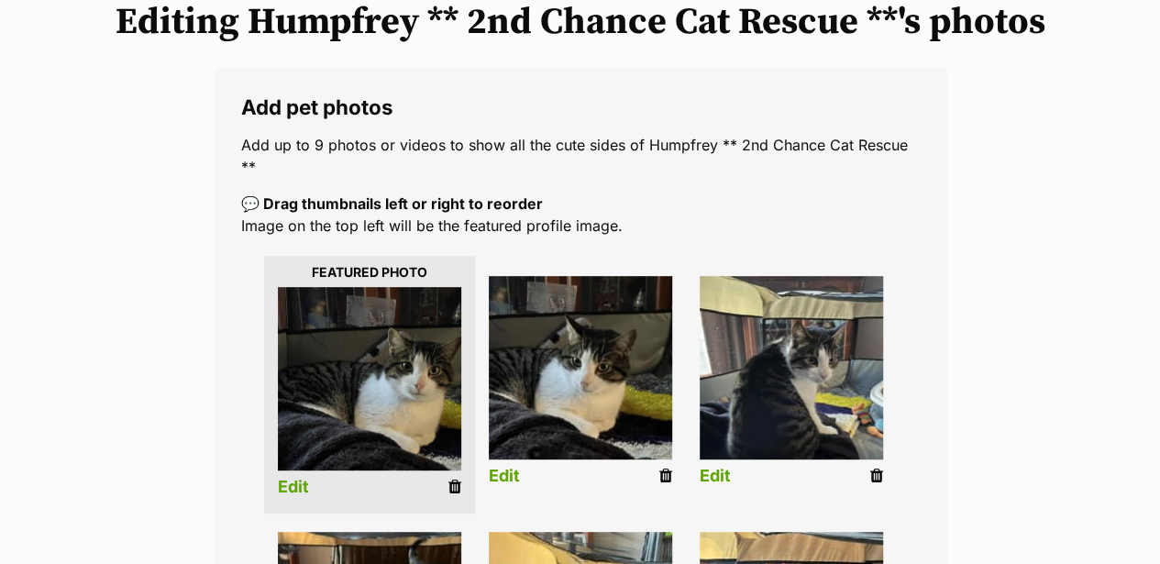
click at [498, 478] on link "Edit" at bounding box center [504, 476] width 31 height 19
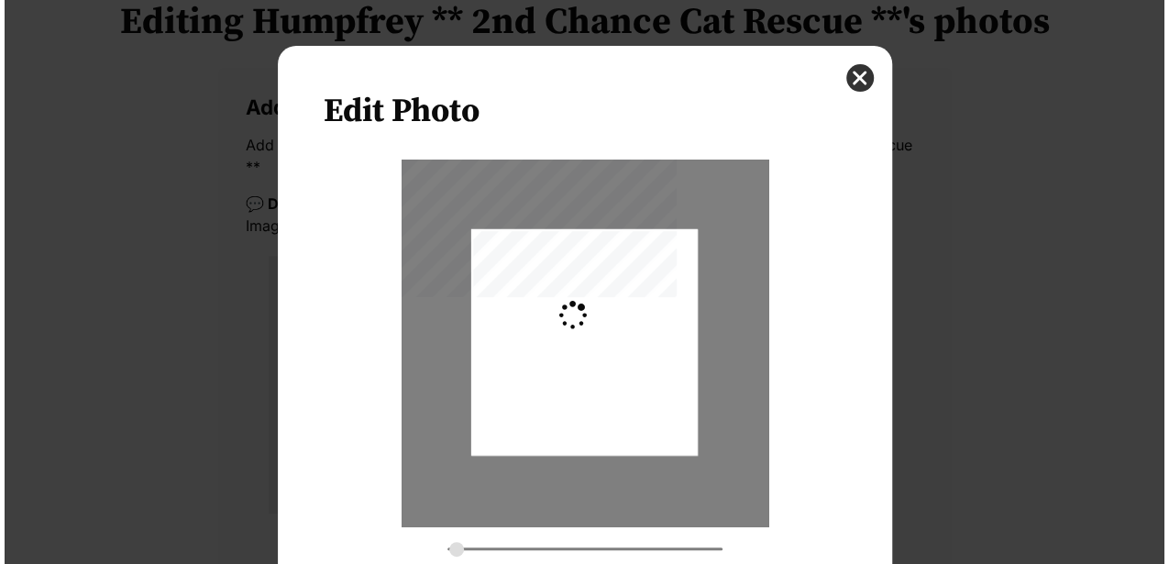
scroll to position [0, 0]
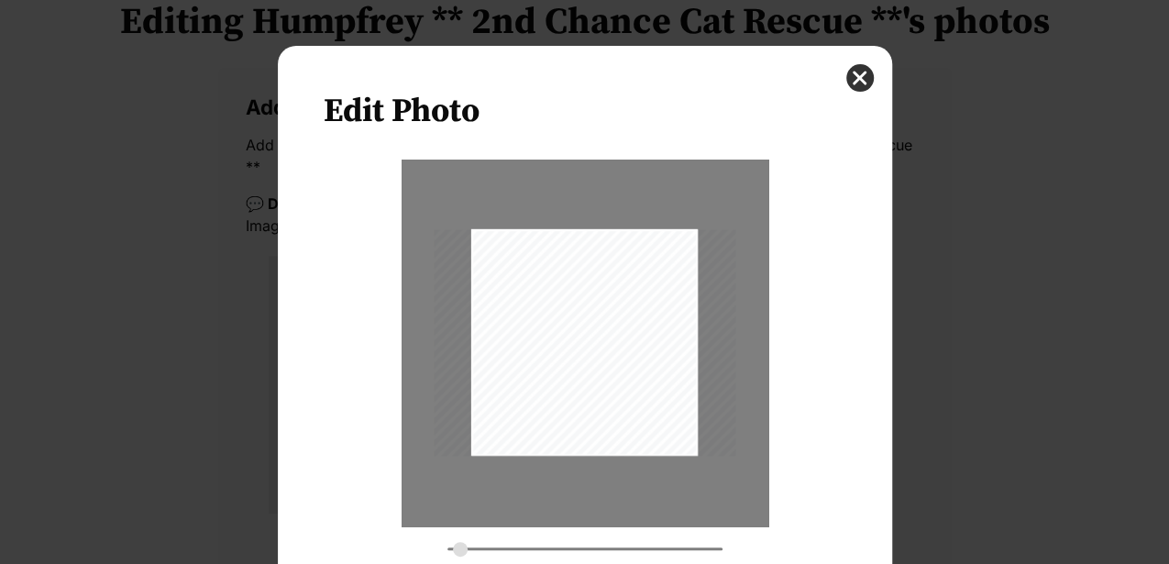
type input "0.4163"
drag, startPoint x: 674, startPoint y: 442, endPoint x: 658, endPoint y: 443, distance: 15.6
click at [658, 443] on div "Dialog Window - Close (Press escape to close)" at bounding box center [569, 343] width 344 height 258
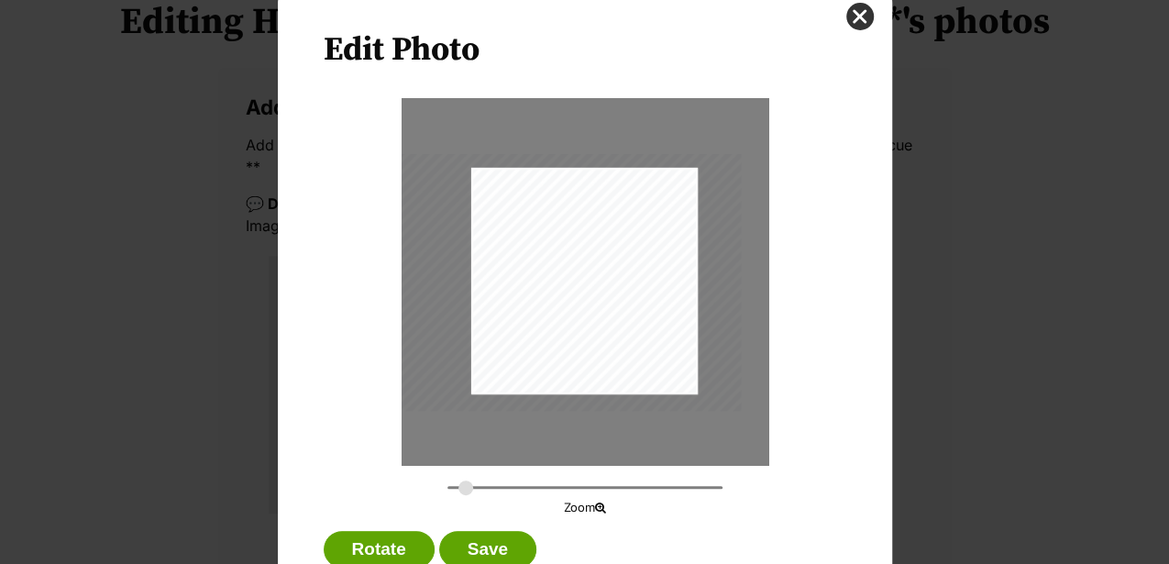
scroll to position [119, 0]
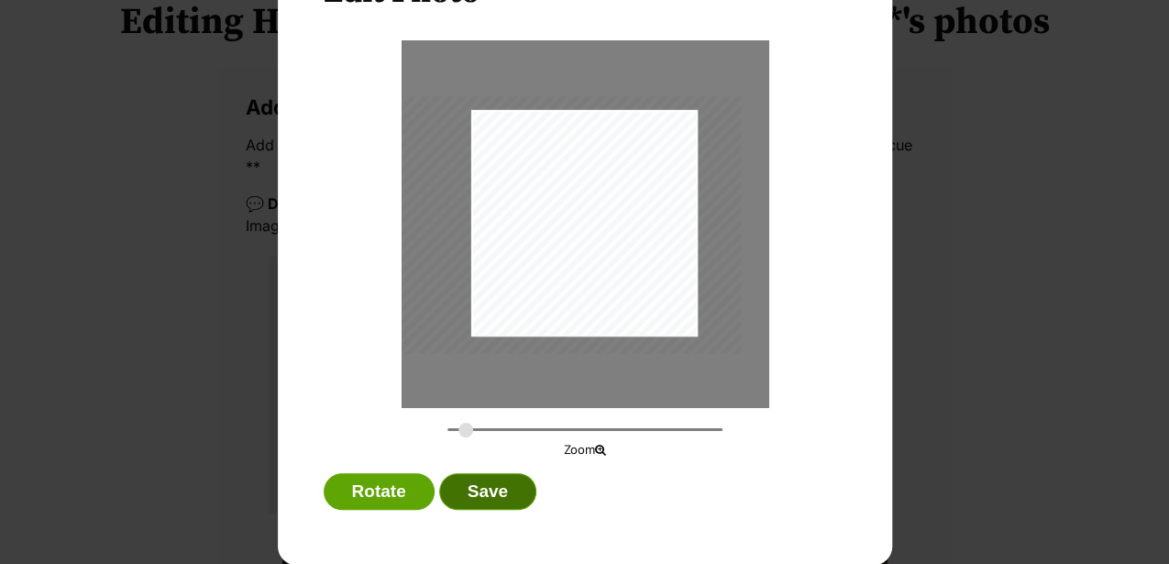
click at [492, 499] on button "Save" at bounding box center [487, 491] width 97 height 37
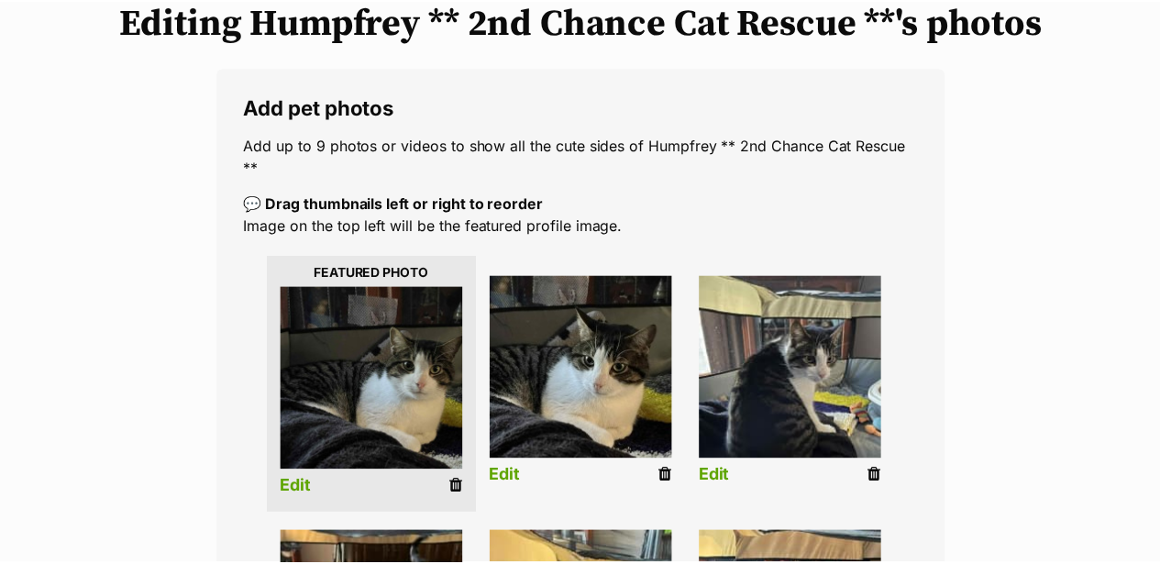
scroll to position [244, 0]
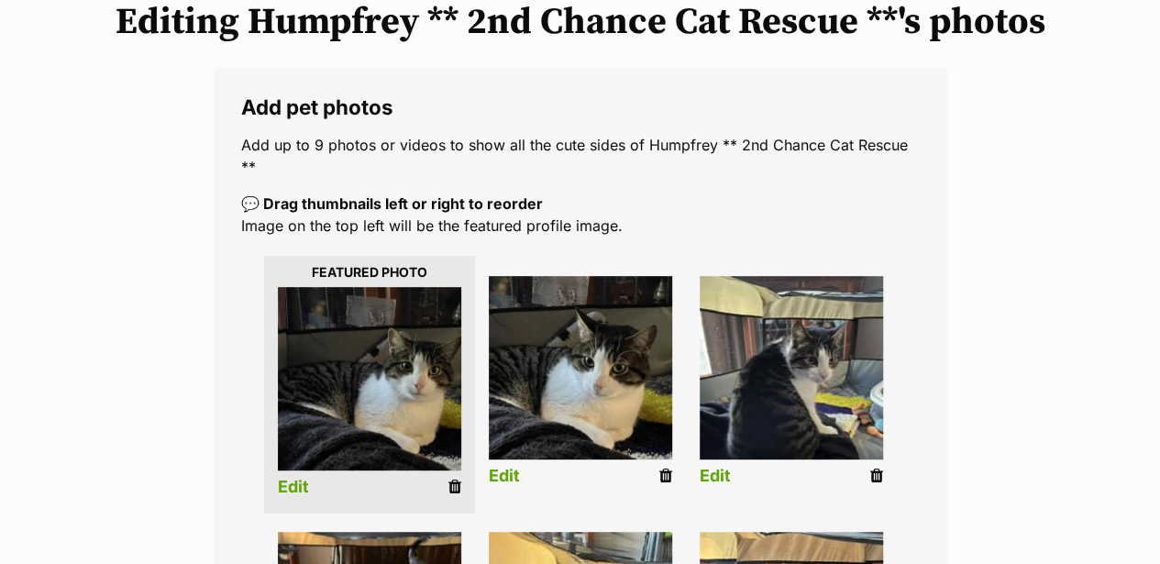
click at [702, 476] on link "Edit" at bounding box center [714, 476] width 31 height 19
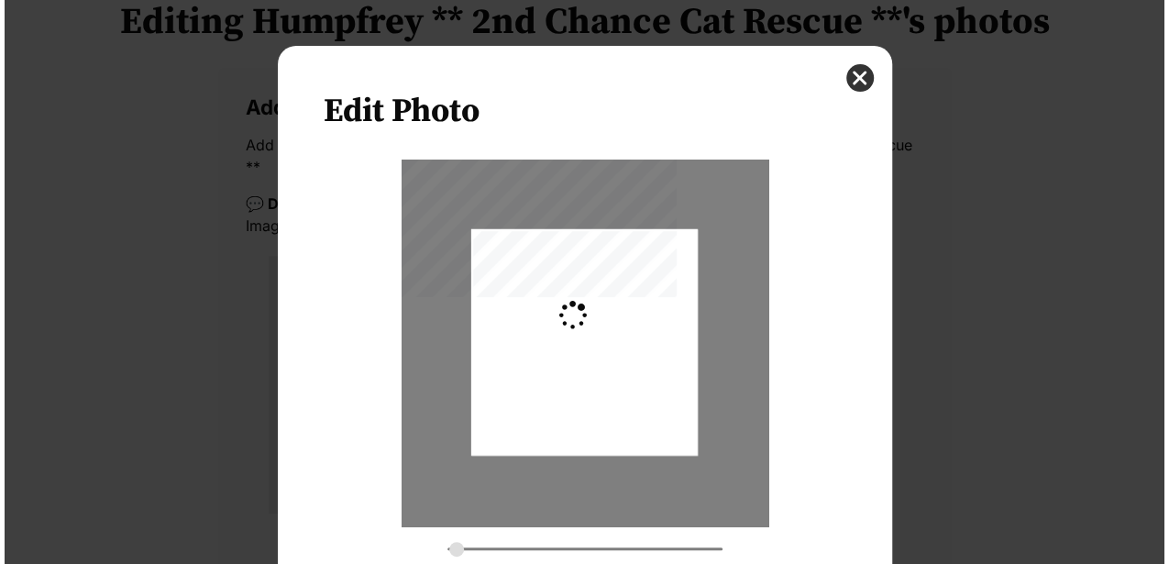
scroll to position [0, 0]
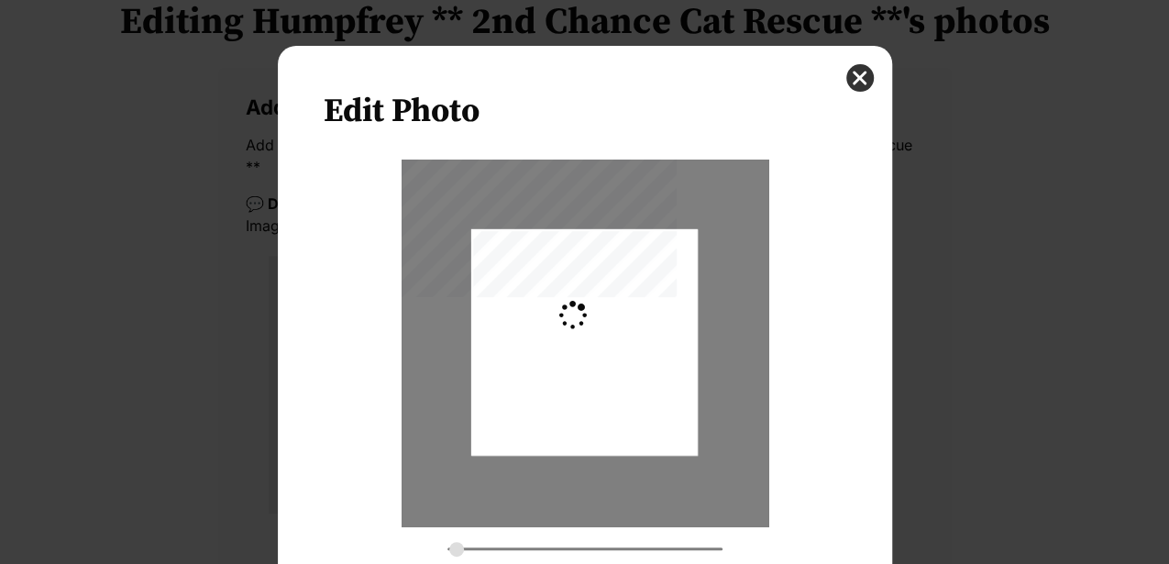
type input "0.2744"
drag, startPoint x: 643, startPoint y: 429, endPoint x: 638, endPoint y: 413, distance: 16.5
click at [638, 413] on div "Dialog Window - Close (Press escape to close)" at bounding box center [584, 327] width 226 height 302
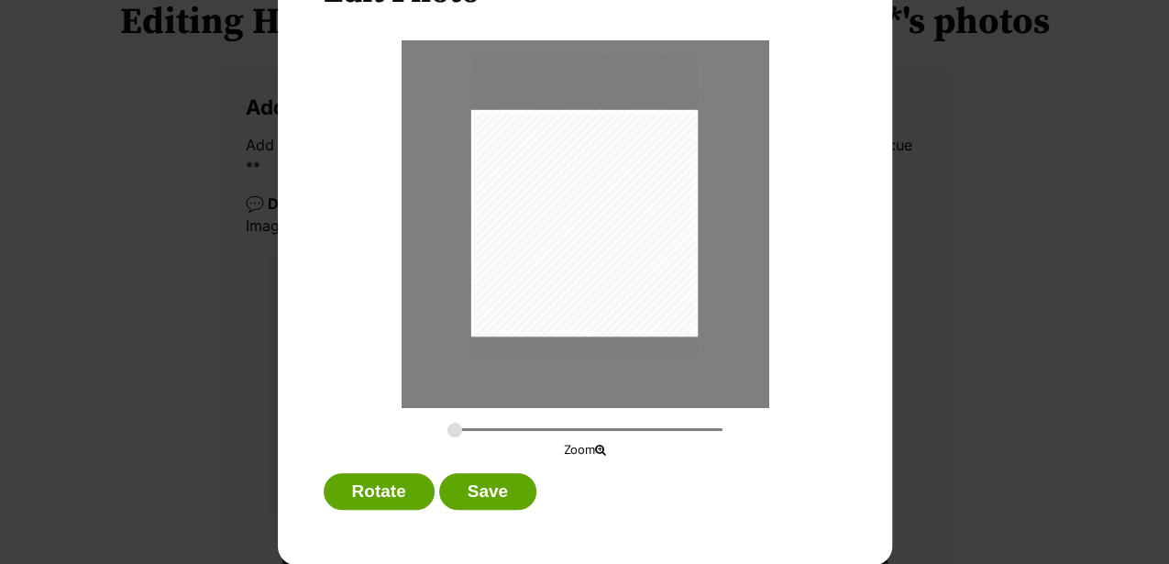
click at [603, 306] on div "Dialog Window - Close (Press escape to close)" at bounding box center [584, 206] width 226 height 302
click at [478, 496] on button "Save" at bounding box center [487, 491] width 97 height 37
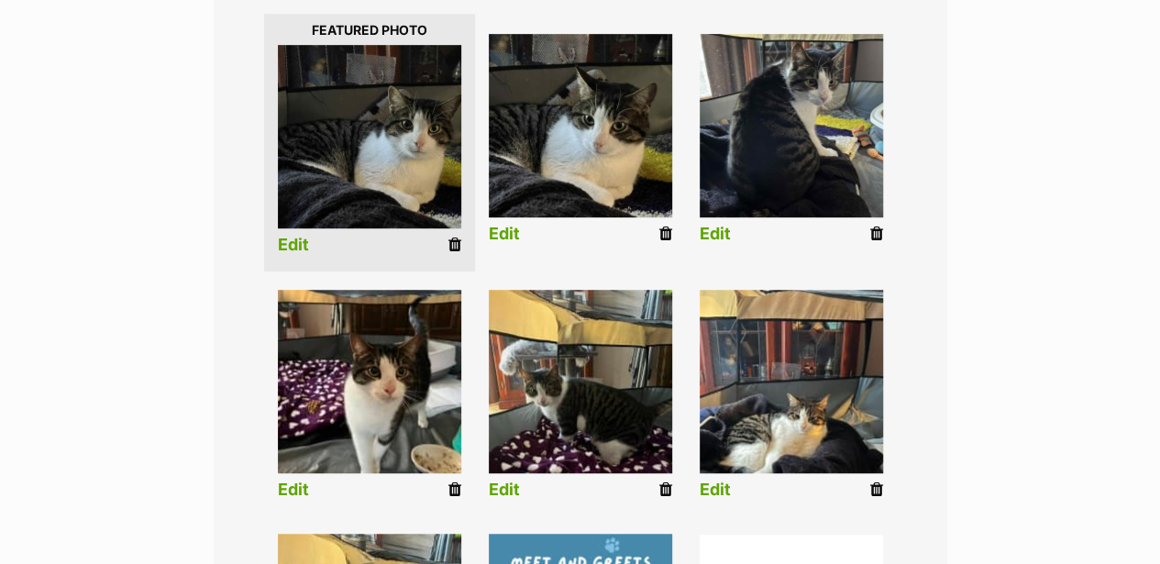
scroll to position [488, 0]
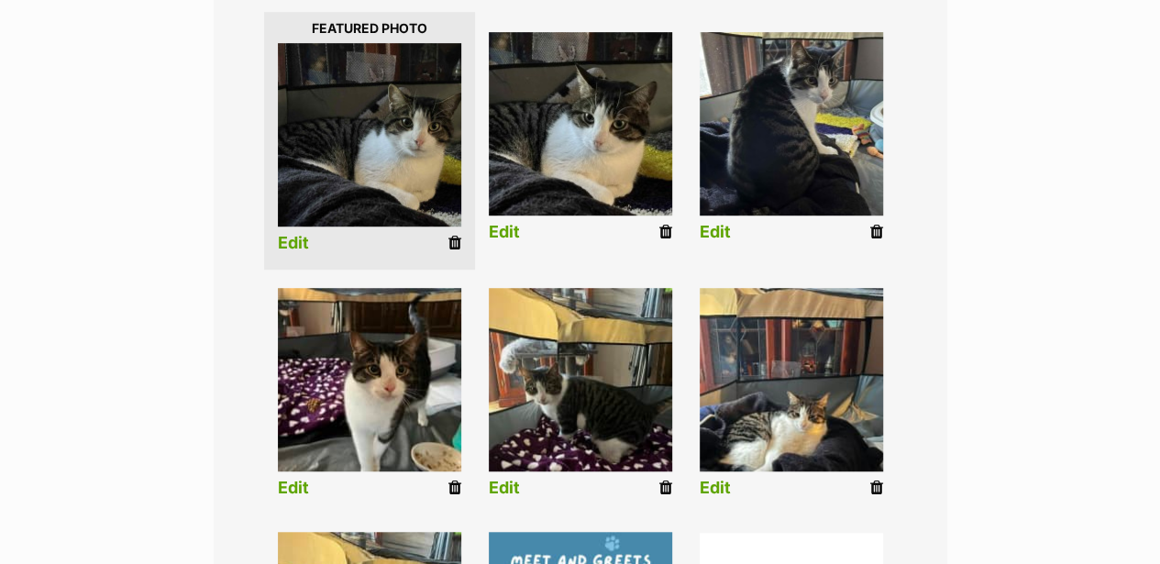
click at [289, 489] on link "Edit" at bounding box center [293, 487] width 31 height 19
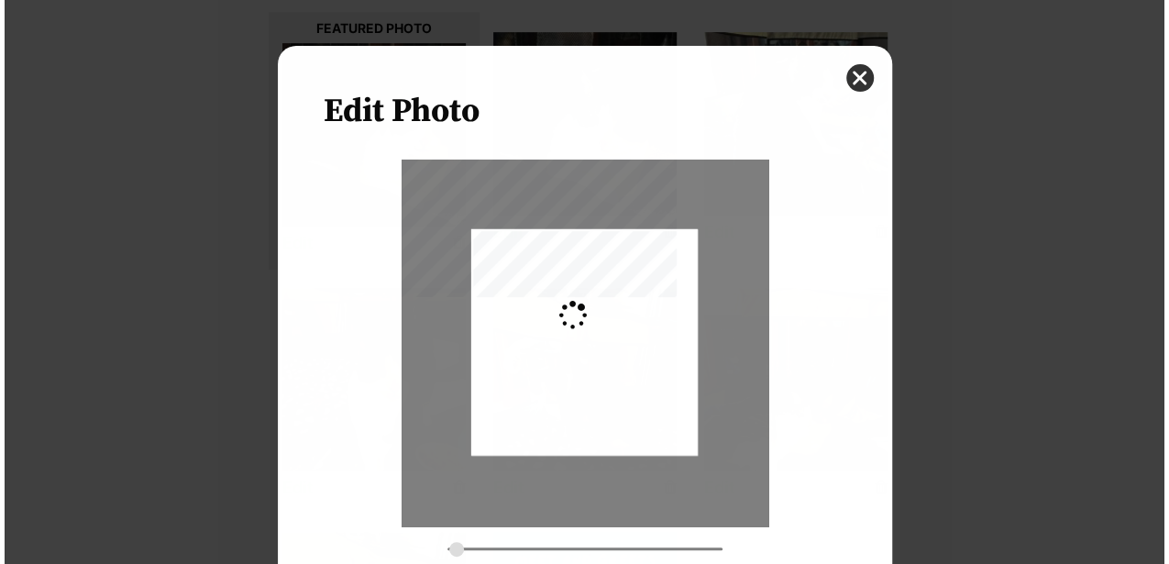
scroll to position [0, 0]
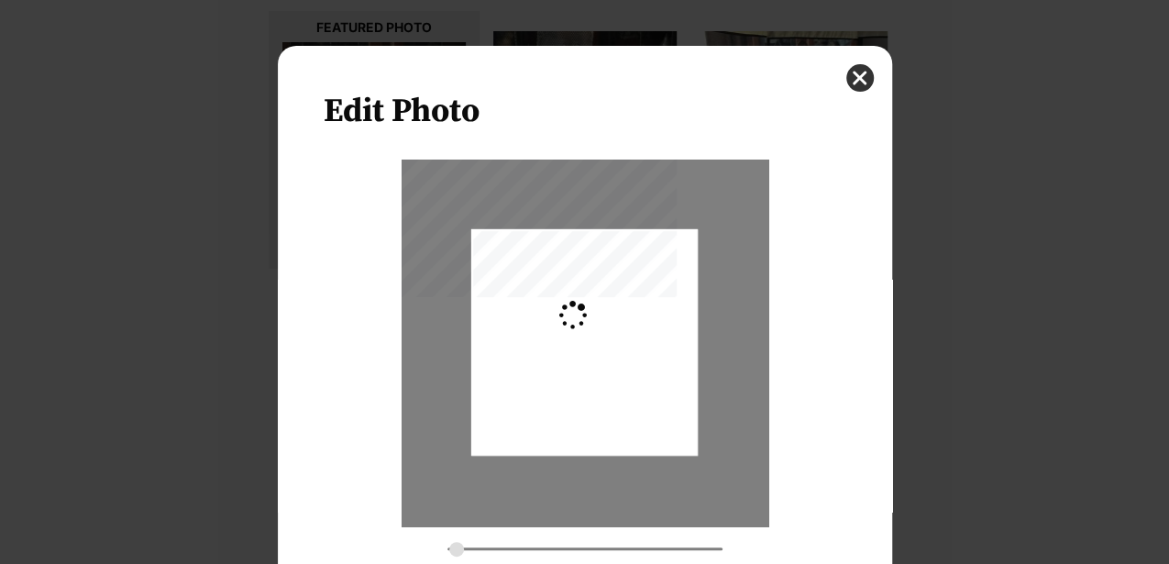
type input "0.2744"
drag, startPoint x: 549, startPoint y: 447, endPoint x: 552, endPoint y: 404, distance: 43.2
click at [552, 404] on div "Dialog Window - Close (Press escape to close)" at bounding box center [584, 305] width 226 height 302
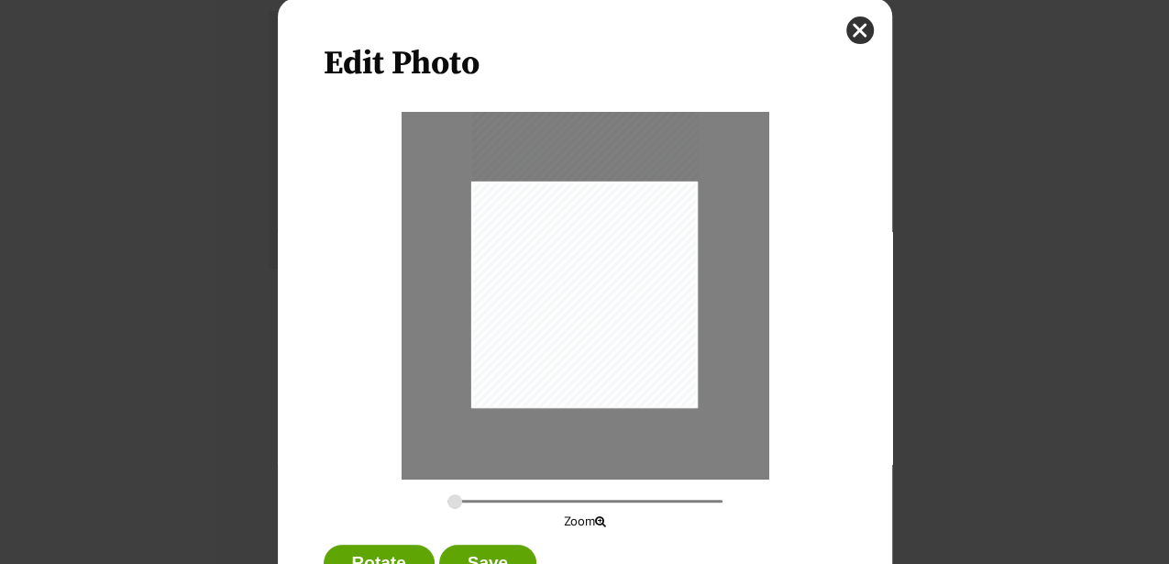
scroll to position [119, 0]
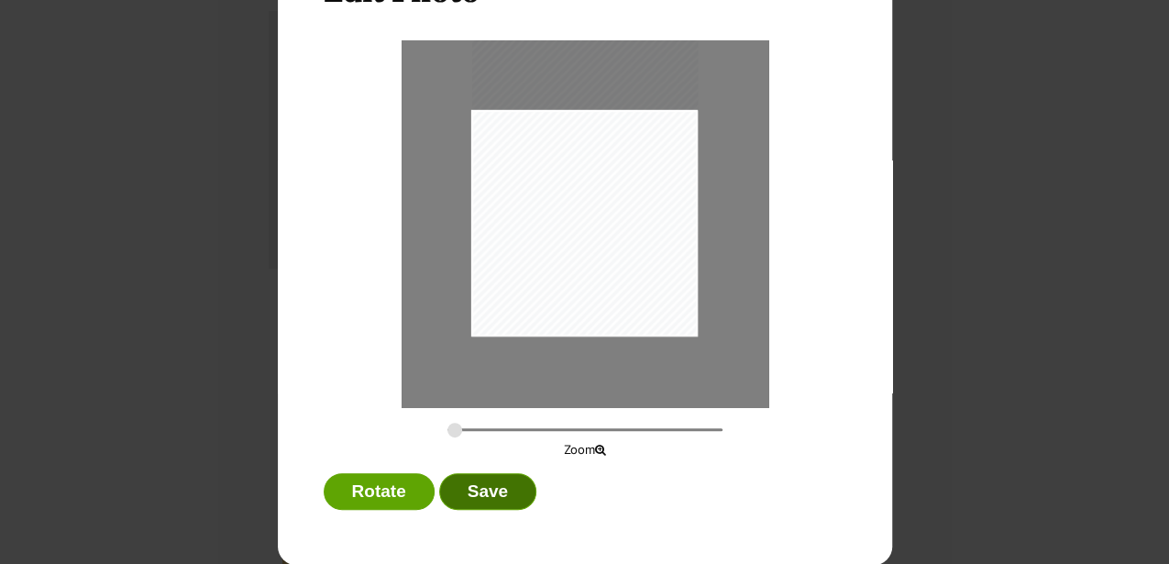
click at [479, 498] on button "Save" at bounding box center [487, 491] width 97 height 37
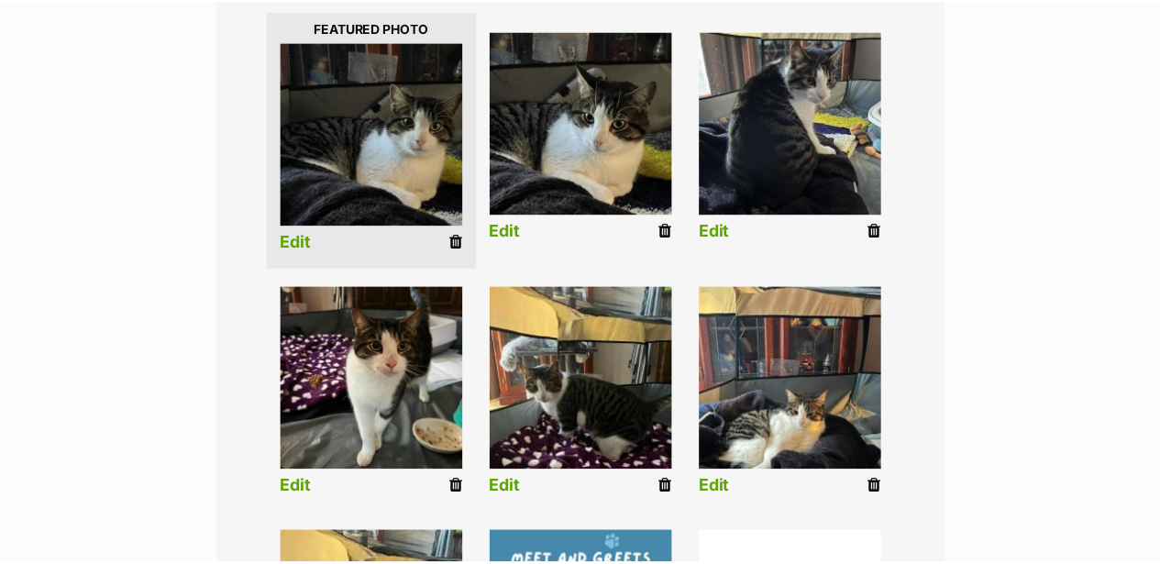
scroll to position [488, 0]
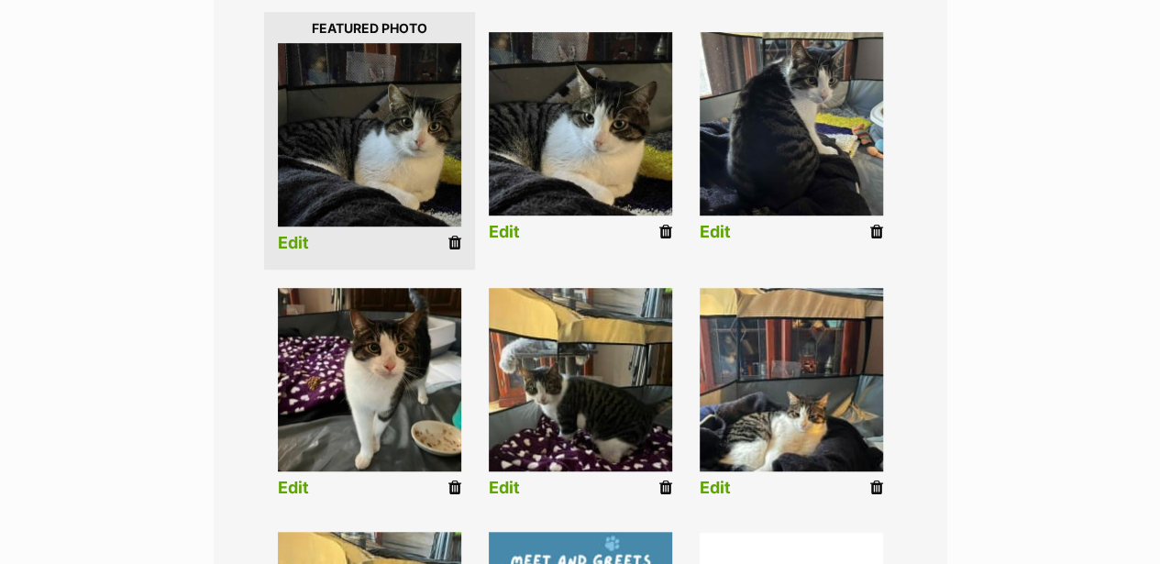
click at [511, 489] on link "Edit" at bounding box center [504, 487] width 31 height 19
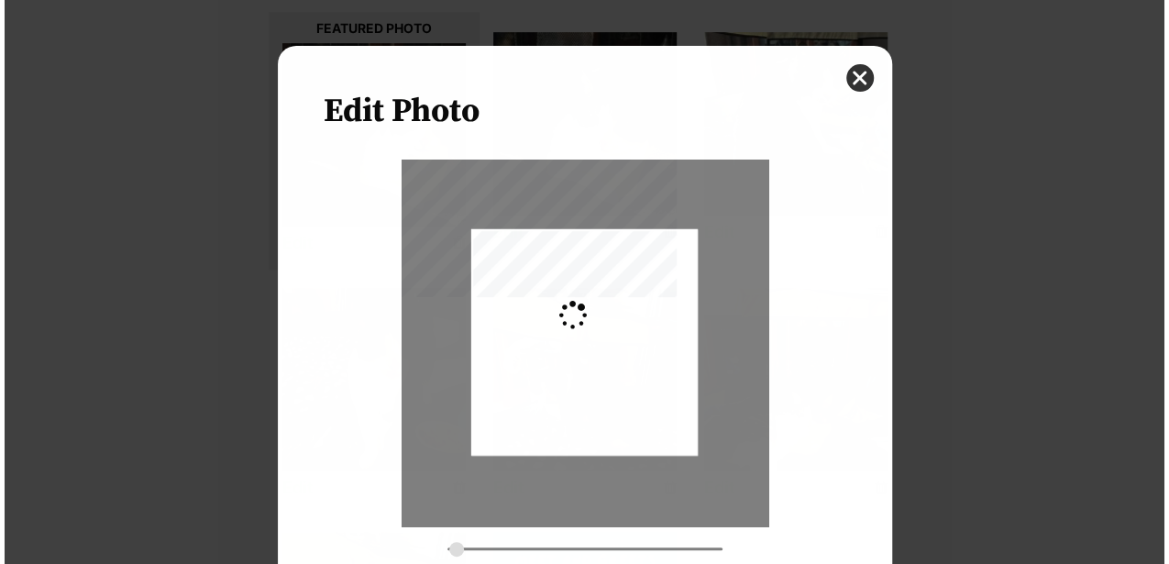
scroll to position [0, 0]
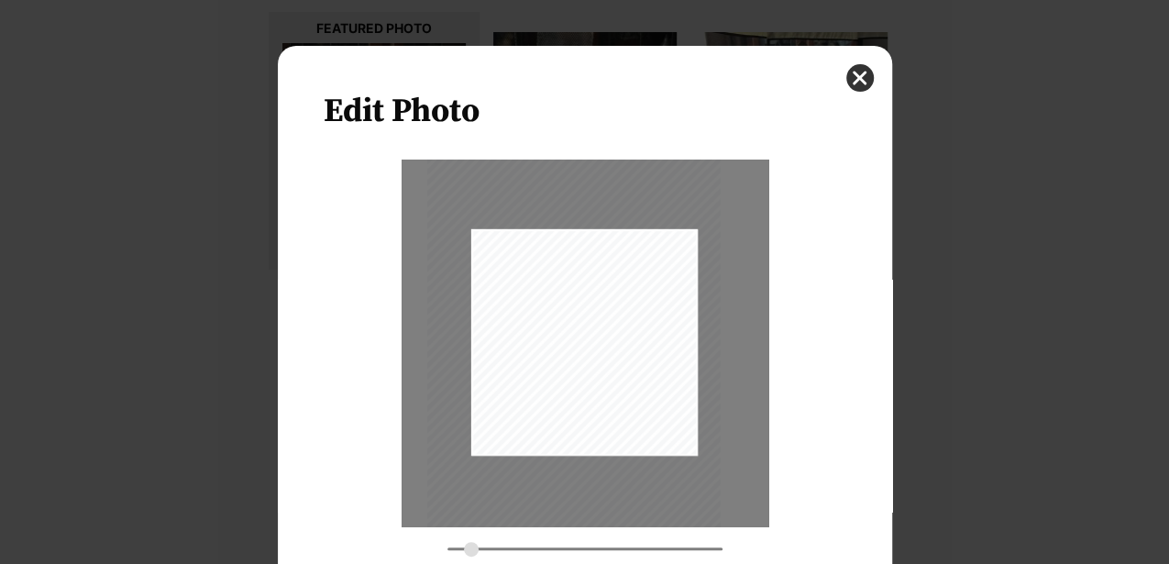
drag, startPoint x: 607, startPoint y: 426, endPoint x: 596, endPoint y: 426, distance: 11.0
click at [596, 426] on div "Dialog Window - Close (Press escape to close)" at bounding box center [573, 343] width 293 height 390
type input "0.352"
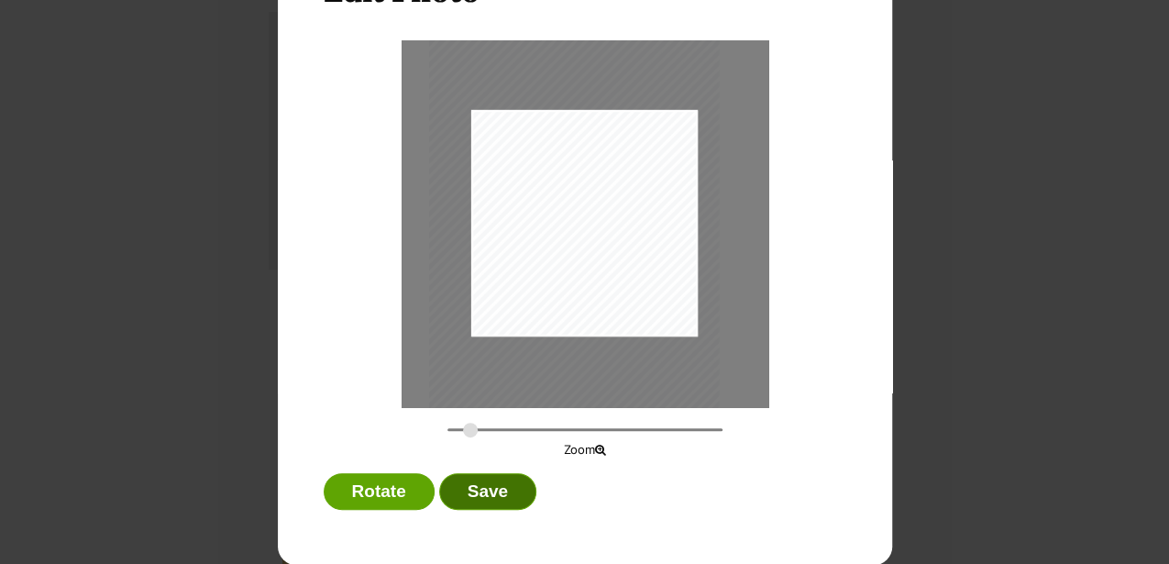
click at [484, 498] on button "Save" at bounding box center [487, 491] width 97 height 37
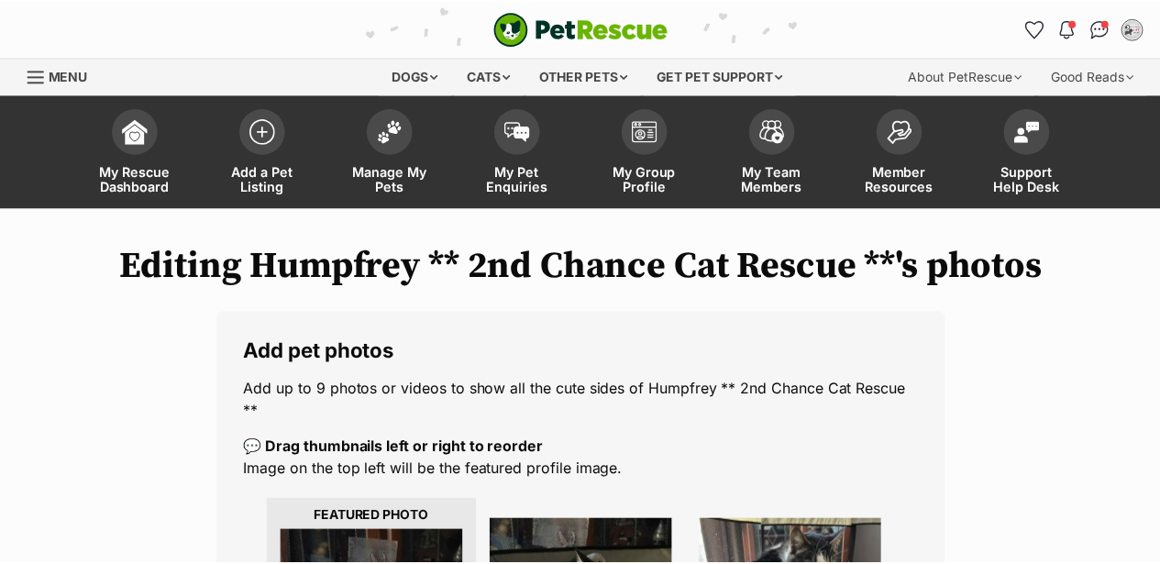
scroll to position [488, 0]
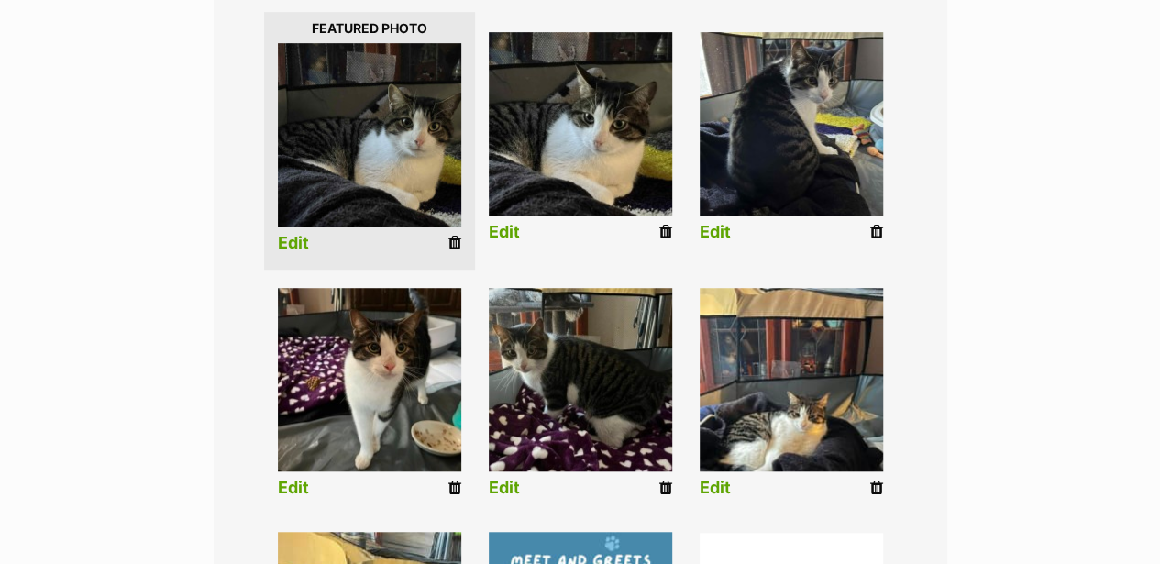
click at [722, 487] on link "Edit" at bounding box center [714, 487] width 31 height 19
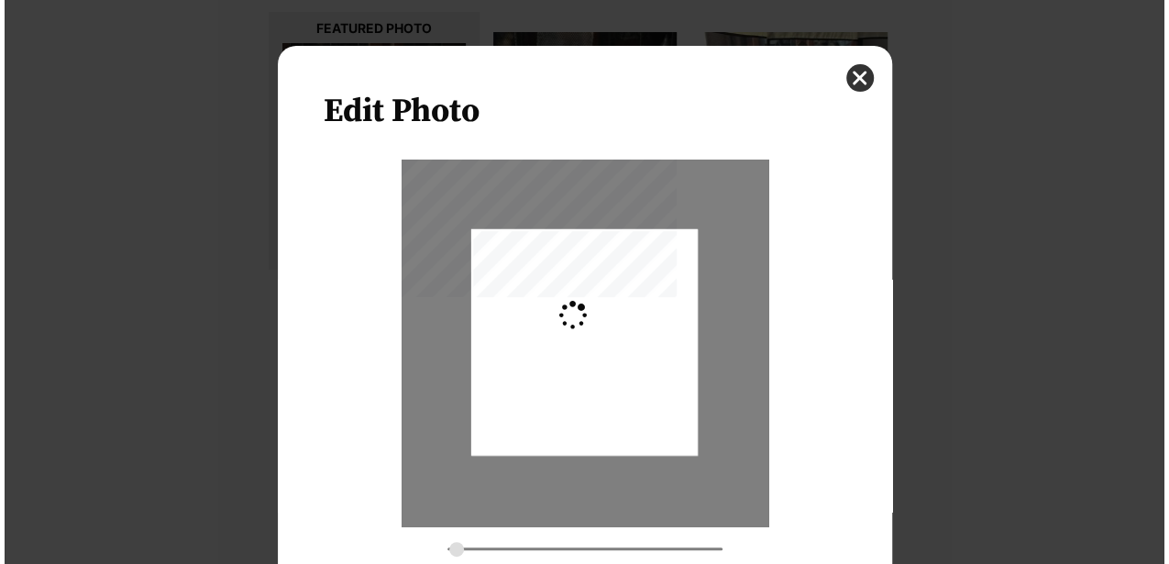
scroll to position [0, 0]
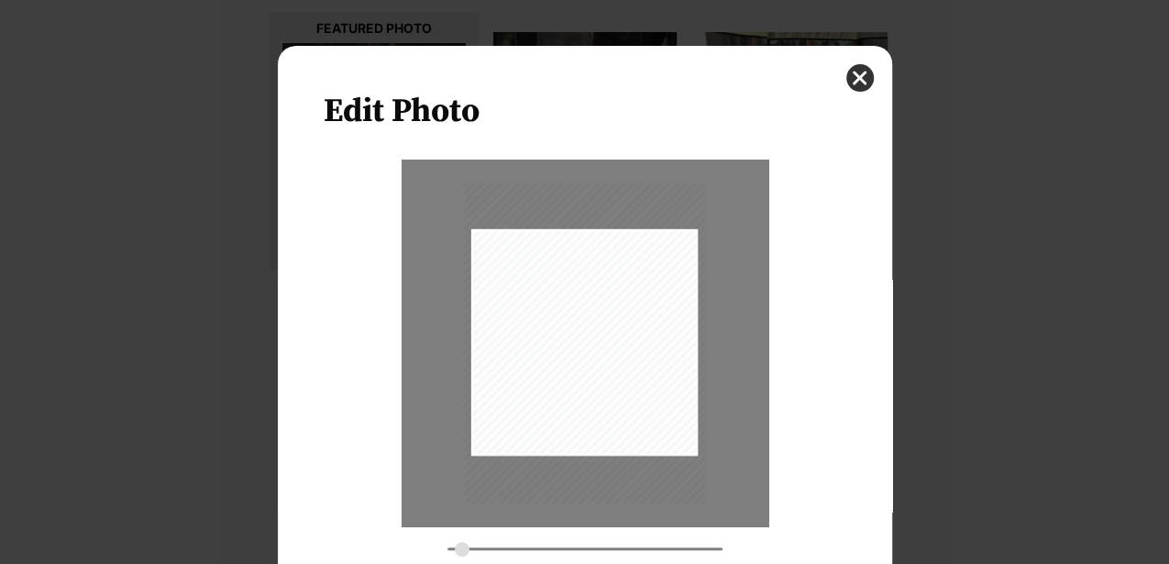
type input "0.333"
drag, startPoint x: 645, startPoint y: 434, endPoint x: 676, endPoint y: 386, distance: 57.0
click at [676, 386] on div "Dialog Window - Close (Press escape to close)" at bounding box center [608, 295] width 275 height 367
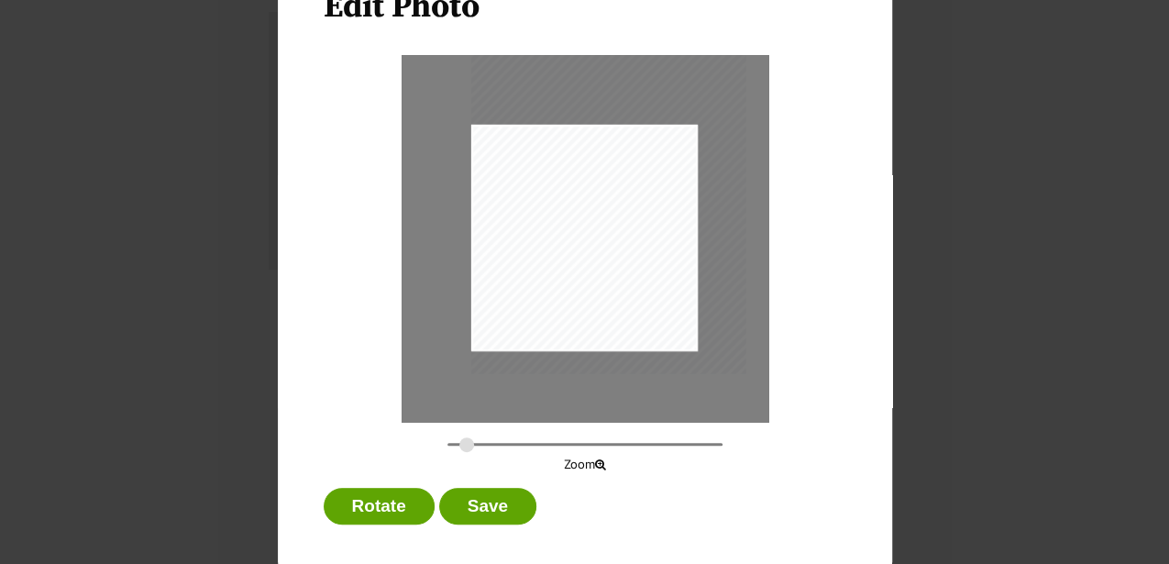
scroll to position [119, 0]
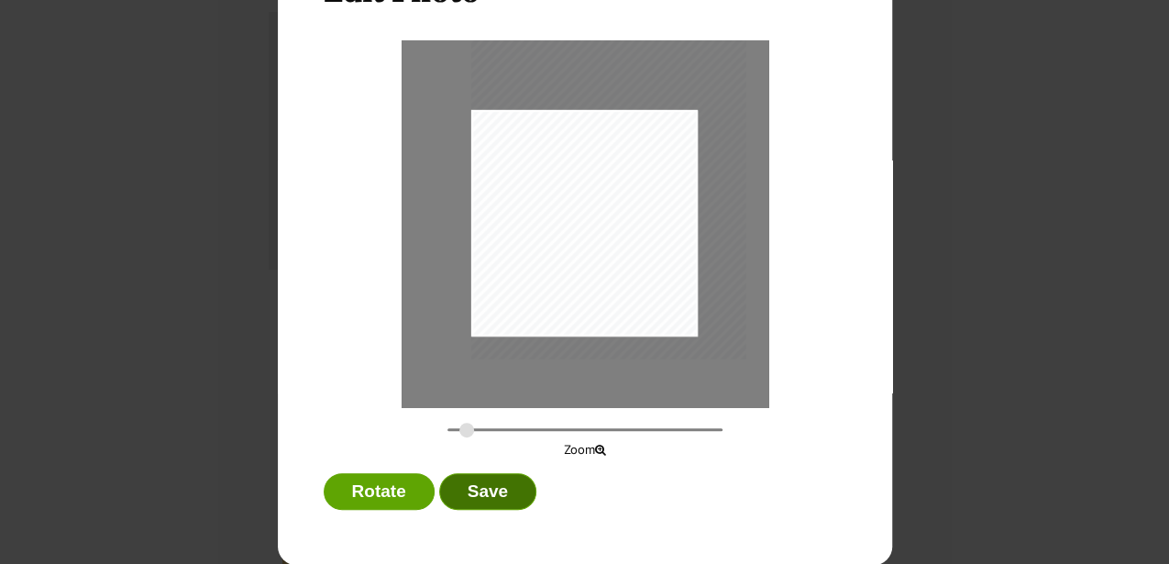
click at [477, 497] on button "Save" at bounding box center [487, 491] width 97 height 37
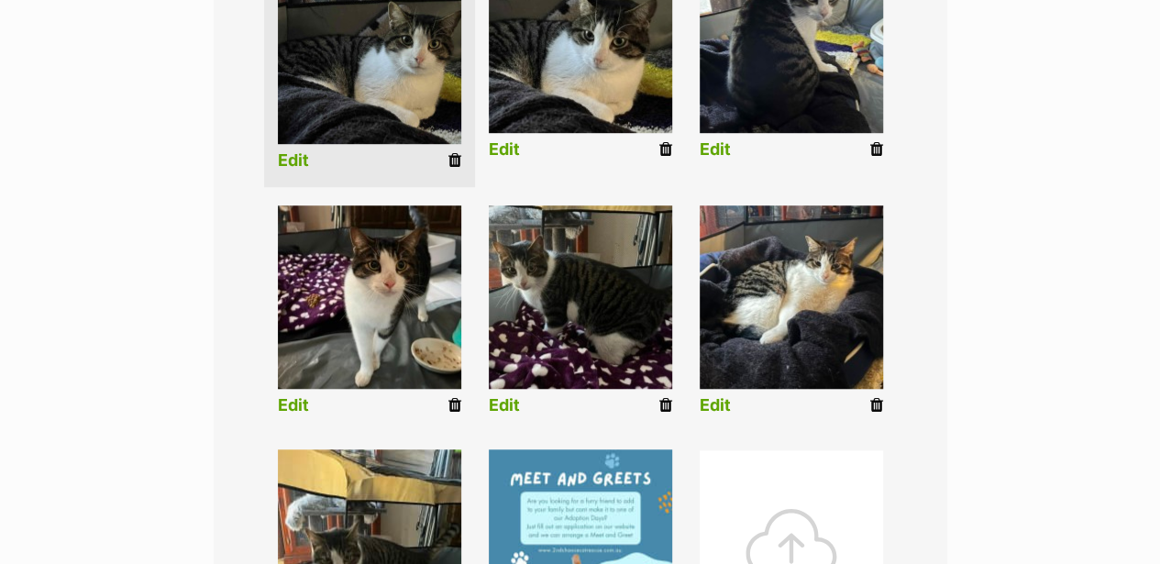
scroll to position [731, 0]
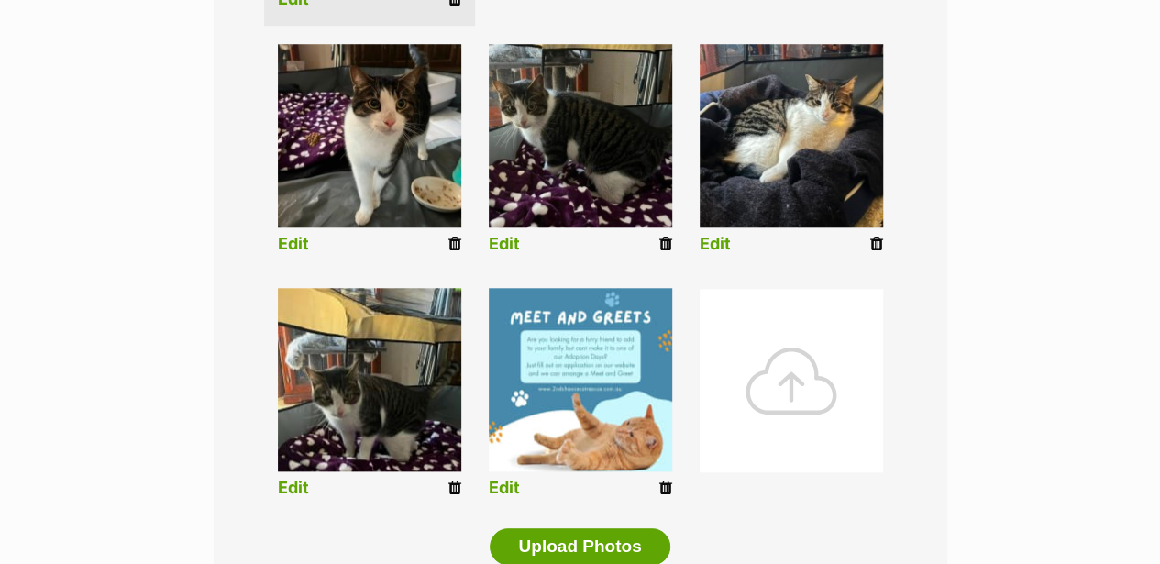
click at [295, 491] on link "Edit" at bounding box center [293, 487] width 31 height 19
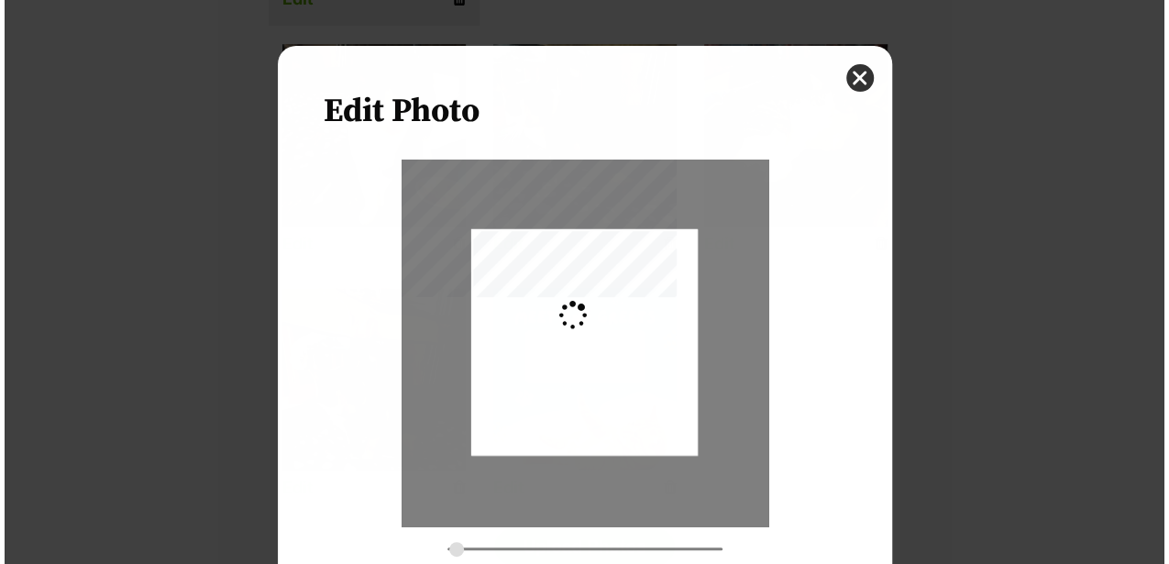
scroll to position [0, 0]
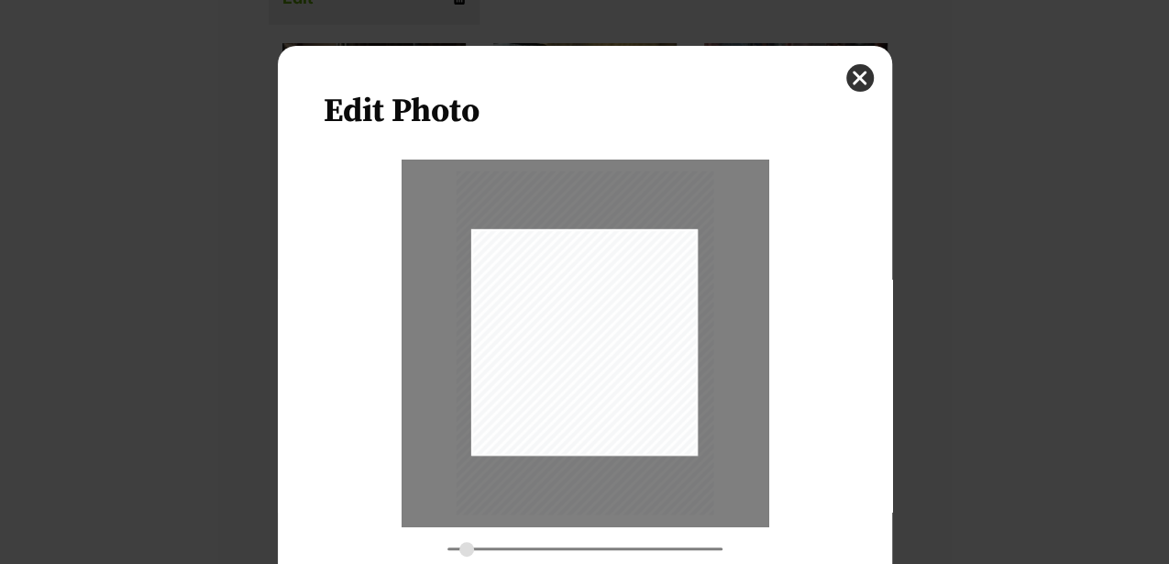
type input "0.3552"
drag, startPoint x: 618, startPoint y: 446, endPoint x: 617, endPoint y: 456, distance: 9.2
click at [617, 456] on div "Dialog Window - Close (Press escape to close)" at bounding box center [583, 352] width 293 height 390
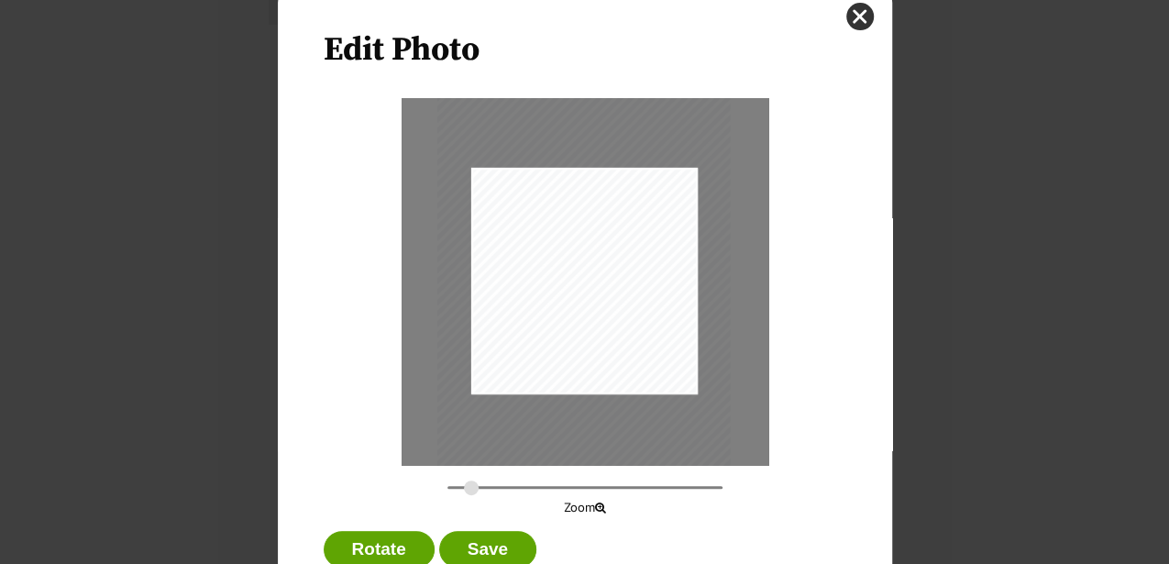
scroll to position [119, 0]
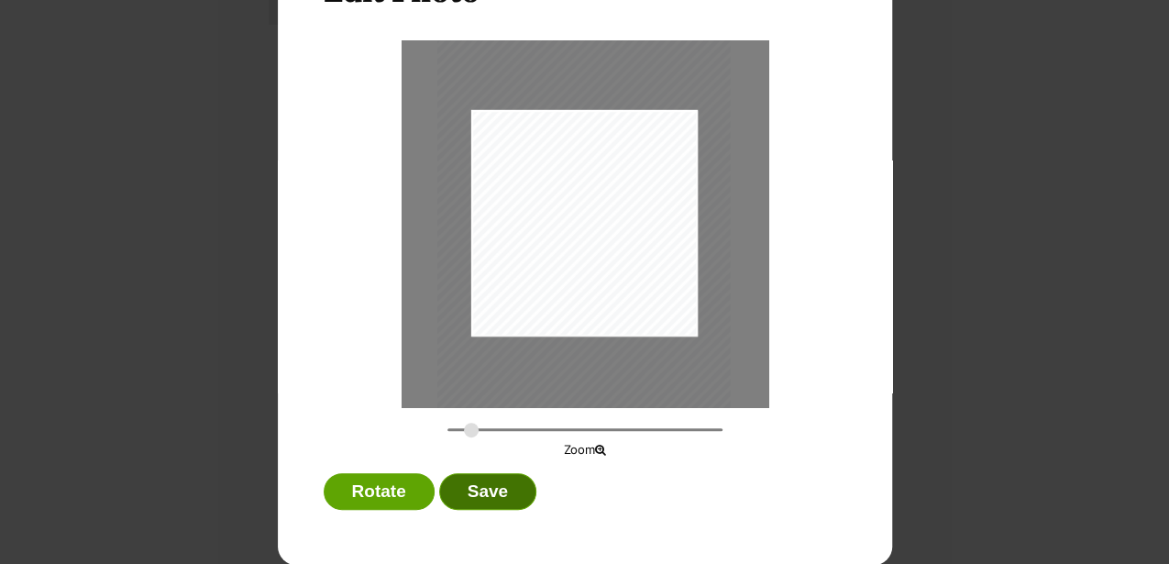
click at [486, 481] on button "Save" at bounding box center [487, 491] width 97 height 37
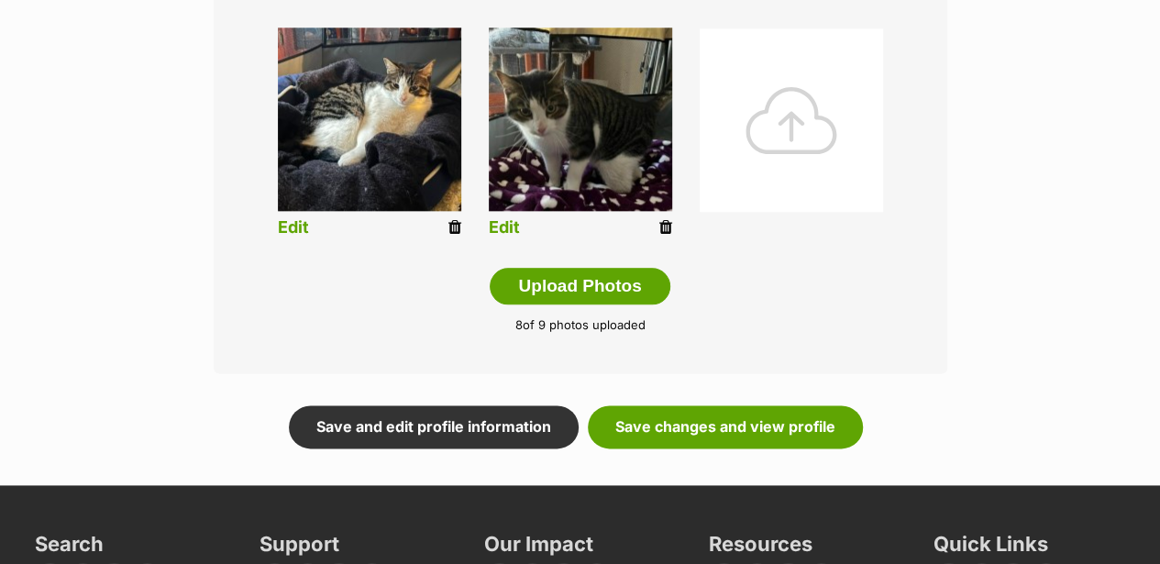
scroll to position [1098, 0]
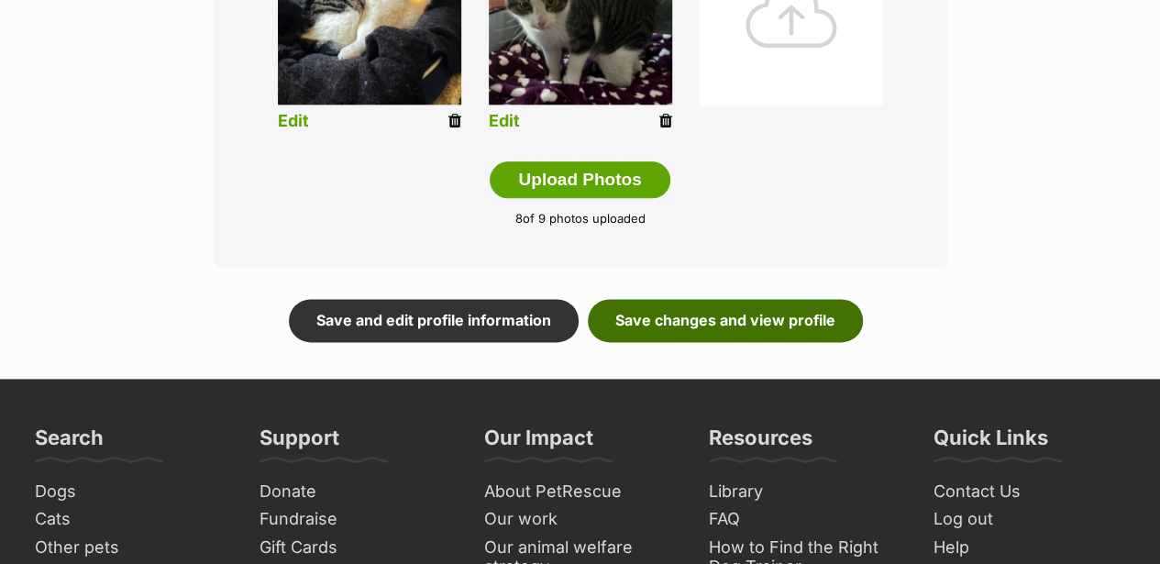
click at [769, 316] on link "Save changes and view profile" at bounding box center [725, 320] width 275 height 42
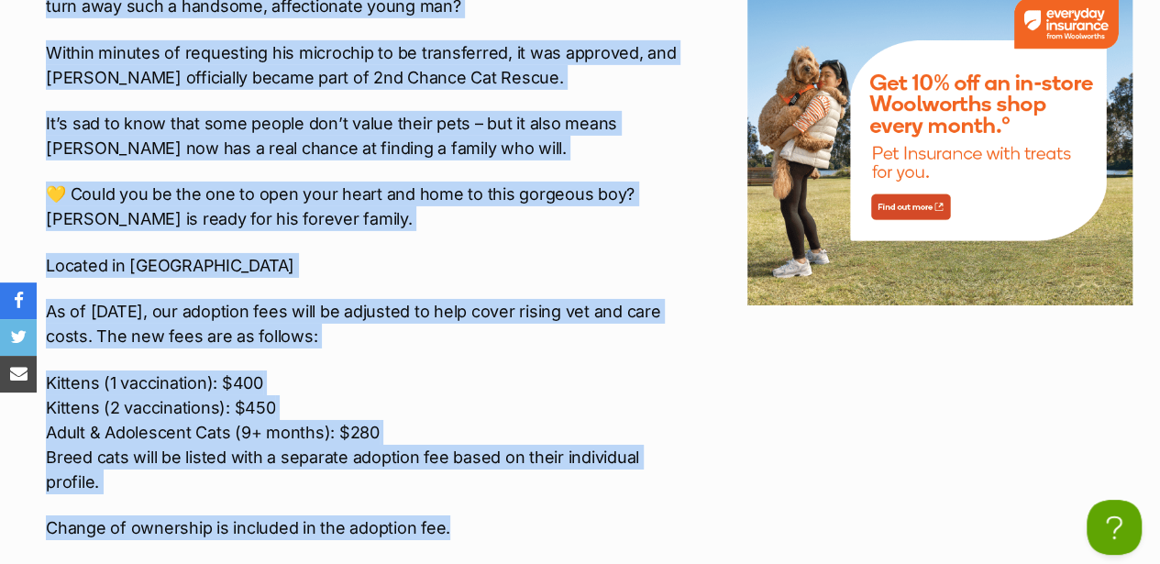
scroll to position [2963, 0]
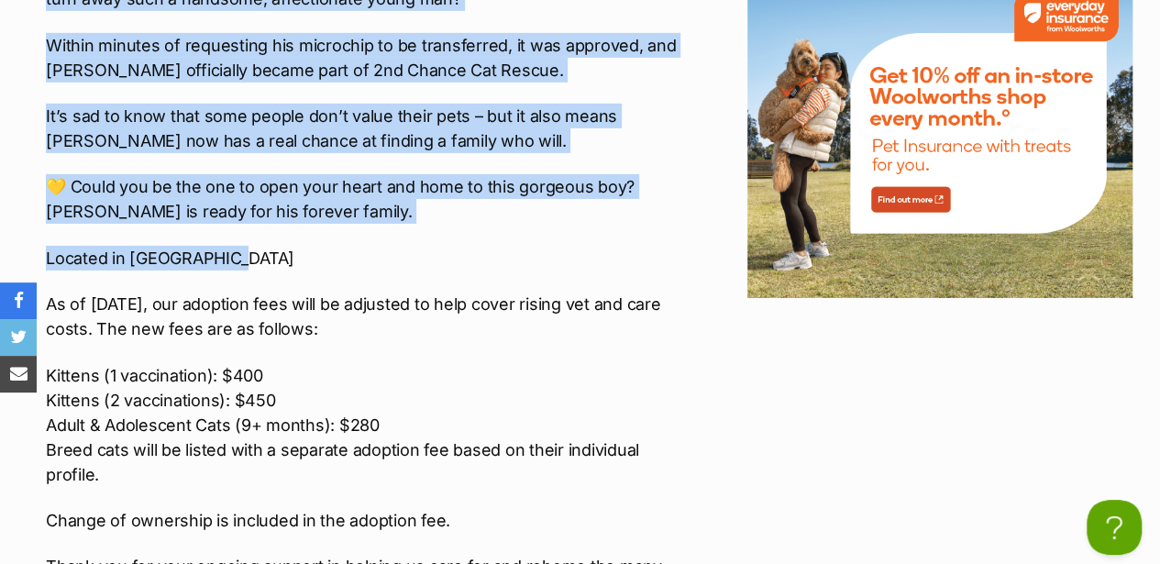
drag, startPoint x: 47, startPoint y: 33, endPoint x: 492, endPoint y: 276, distance: 507.4
click at [492, 276] on div "Interested in Adopting? To express your interest in adopting one of 2nd Chance …" at bounding box center [368, 31] width 644 height 1336
copy div "Lore Ipsumdol – s ame cons a elits do eius. Temp incid-utlabor etdolo mag aliq …"
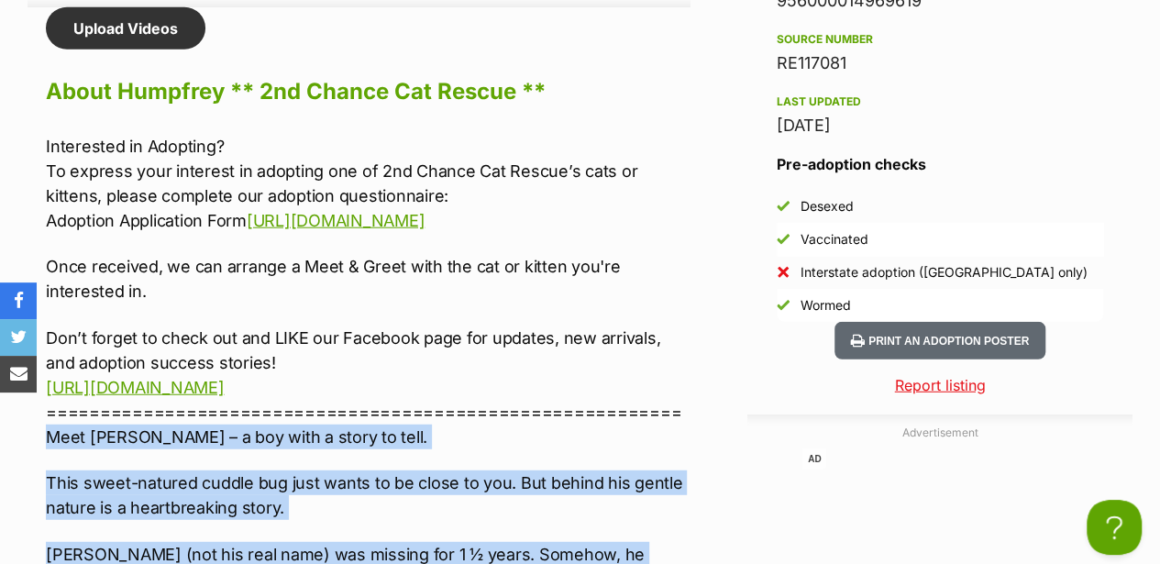
scroll to position [2169, 0]
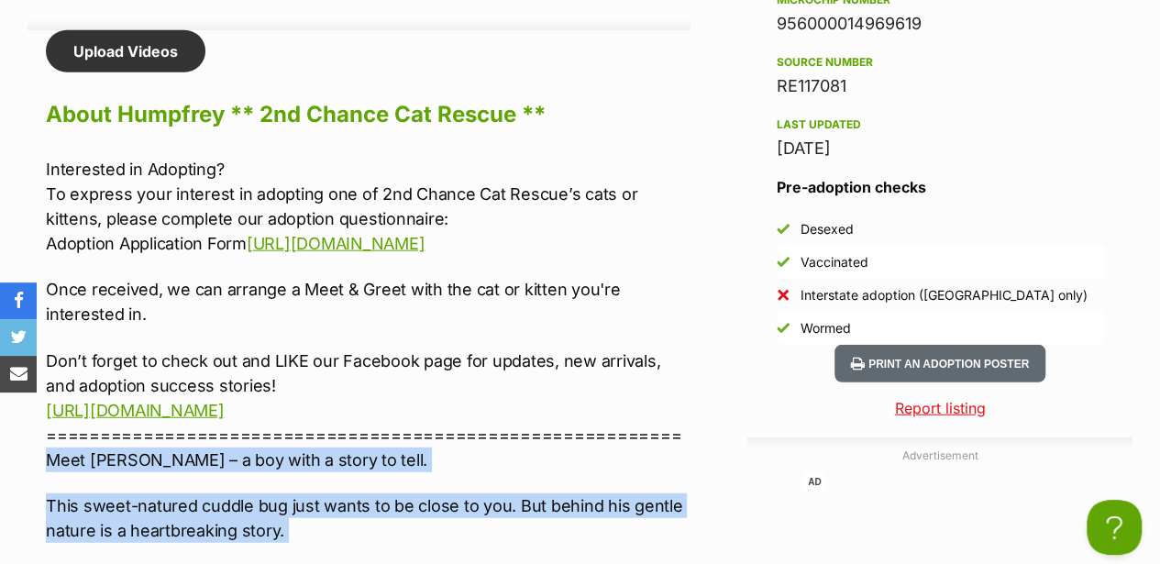
drag, startPoint x: 45, startPoint y: 163, endPoint x: 486, endPoint y: 439, distance: 520.1
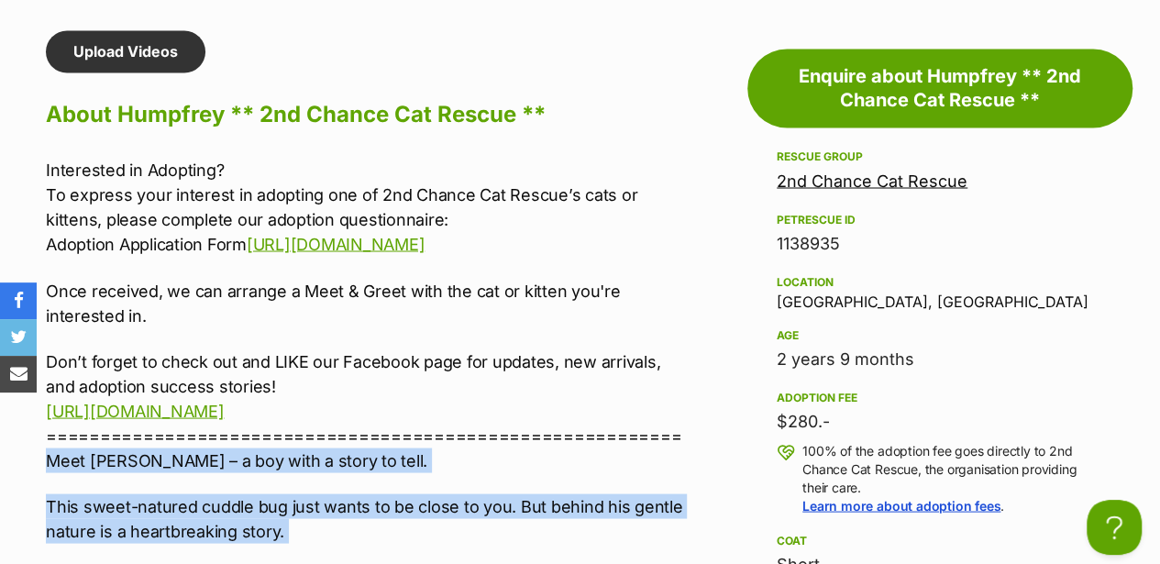
copy div "Interested in Adopting? To express your interest in adopting one of 2nd Chance …"
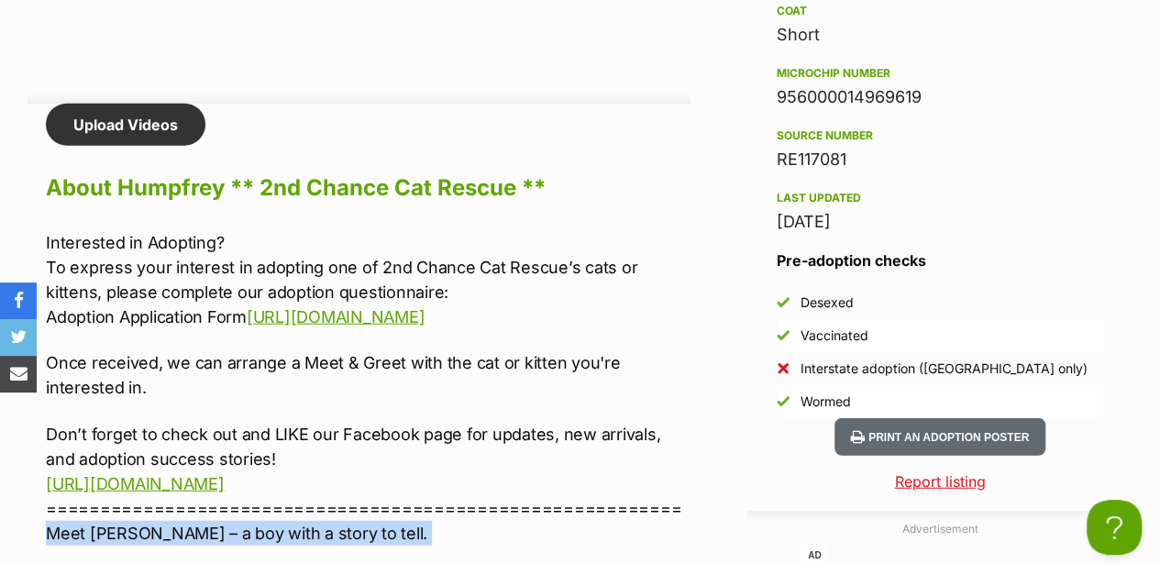
scroll to position [1985, 0]
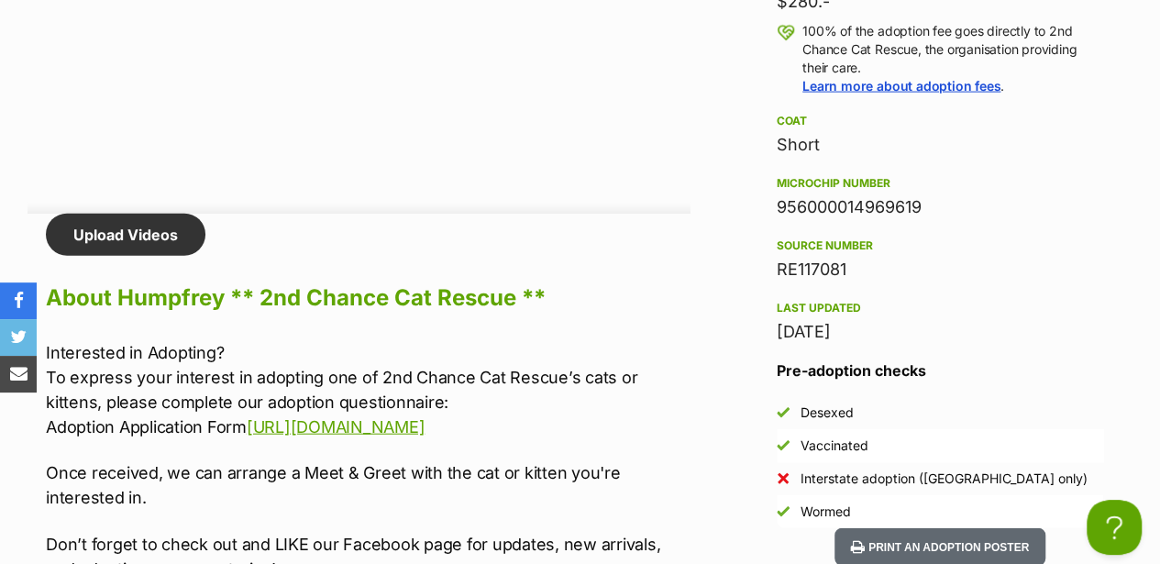
click at [776, 174] on div "Rescue group 2nd Chance Cat Rescue PetRescue ID 1138935 Location [GEOGRAPHIC_DA…" at bounding box center [939, 36] width 326 height 618
click at [775, 185] on aside "Rescue group 2nd Chance Cat Rescue PetRescue ID 1138935 Location [GEOGRAPHIC_DA…" at bounding box center [939, 127] width 385 height 801
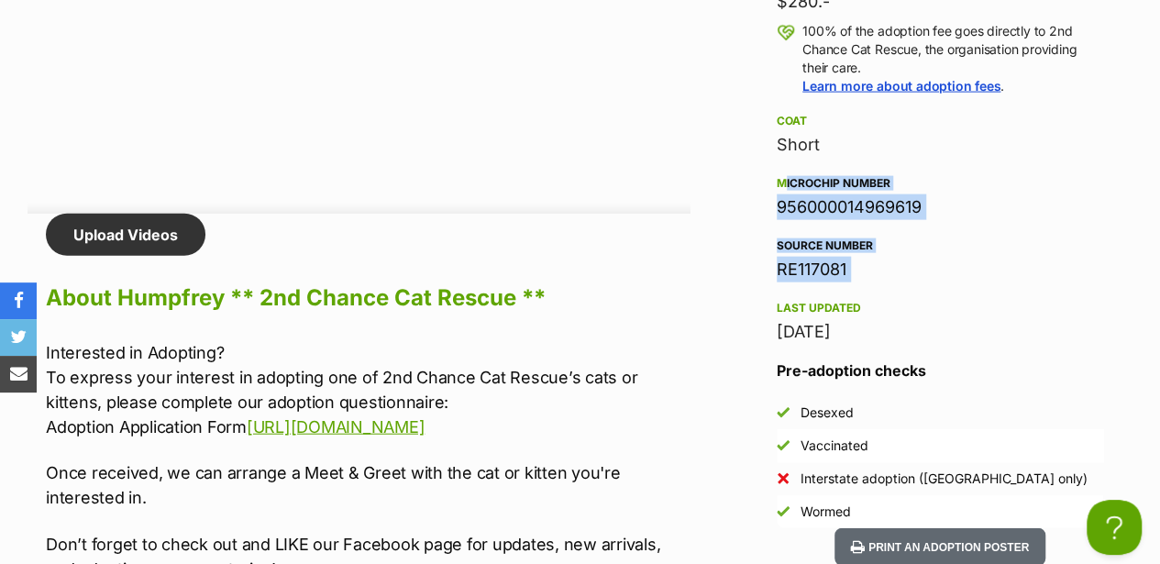
drag, startPoint x: 775, startPoint y: 185, endPoint x: 878, endPoint y: 277, distance: 137.6
click at [878, 277] on div "Rescue group 2nd Chance Cat Rescue PetRescue ID 1138935 Location [GEOGRAPHIC_DA…" at bounding box center [939, 36] width 326 height 618
copy div "Microchip number 956000014969619 Source number RE117081"
